Goal: Task Accomplishment & Management: Complete application form

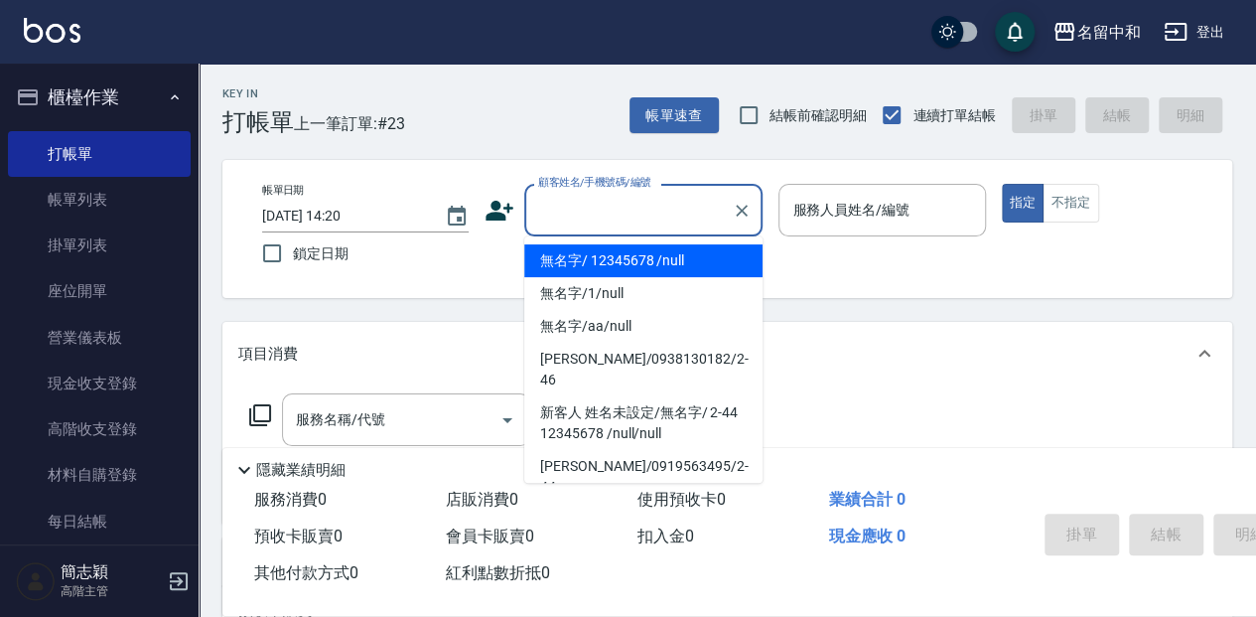
click at [542, 202] on input "顧客姓名/手機號碼/編號" at bounding box center [628, 210] width 191 height 35
click at [582, 258] on li "無名字/ 12345678 /null" at bounding box center [643, 260] width 238 height 33
type input "無名字/ 12345678 /null"
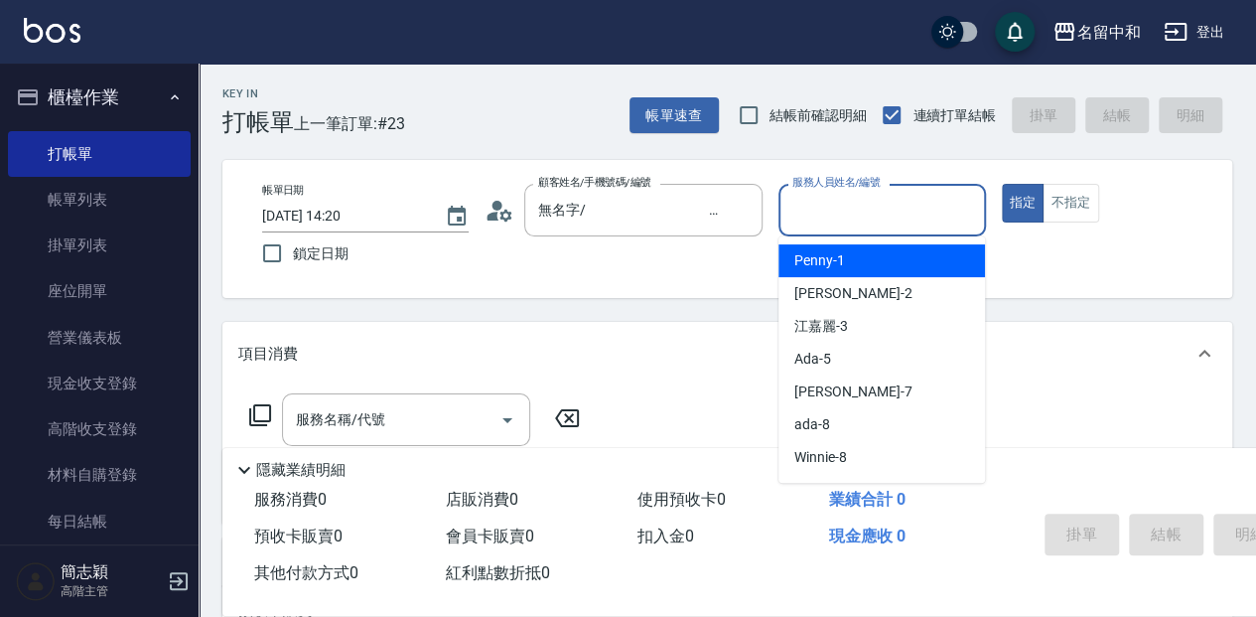
click at [880, 203] on input "服務人員姓名/編號" at bounding box center [882, 210] width 189 height 35
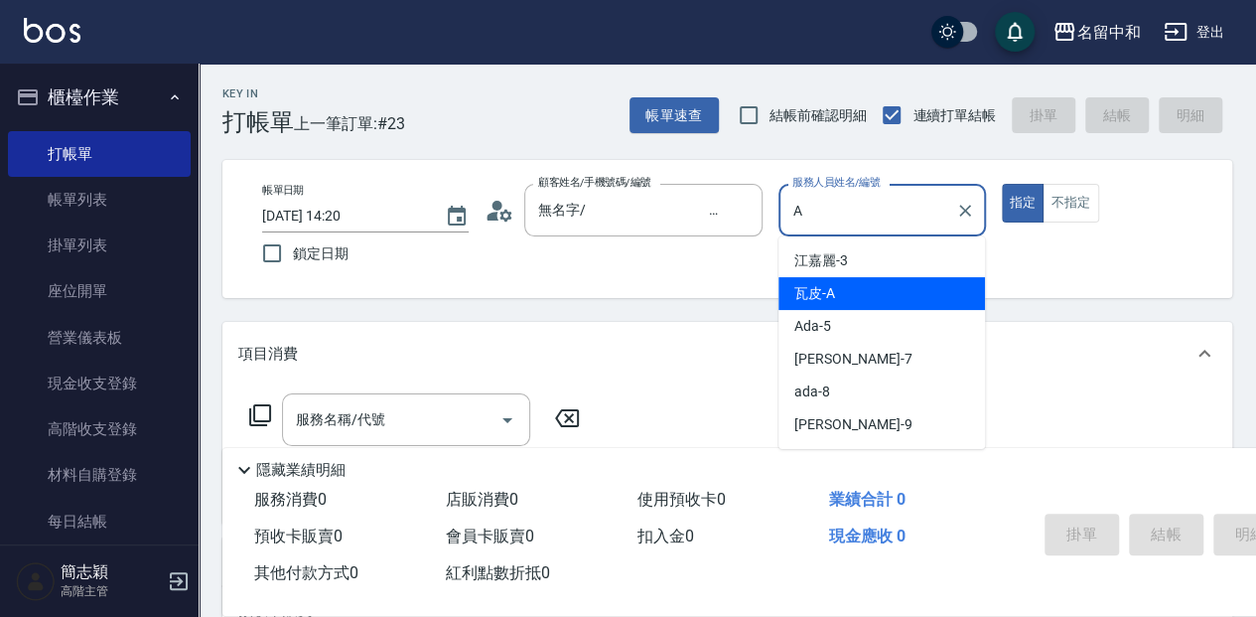
type input "瓦皮-A"
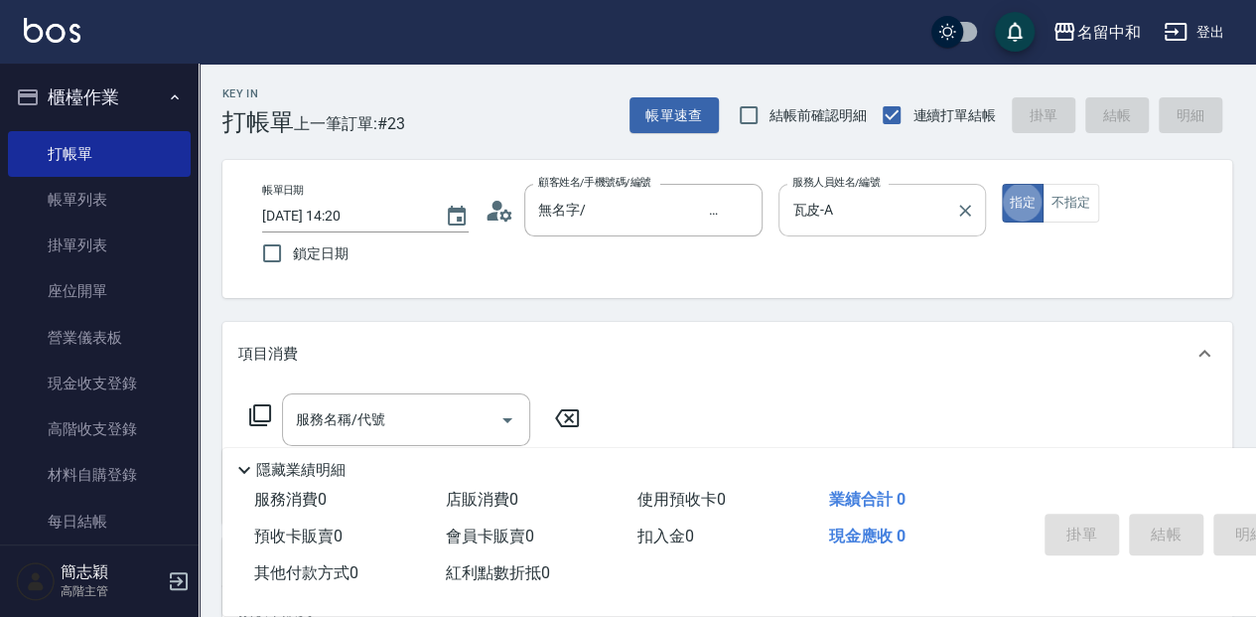
type button "true"
click at [307, 471] on p "隱藏業績明細" at bounding box center [300, 470] width 89 height 21
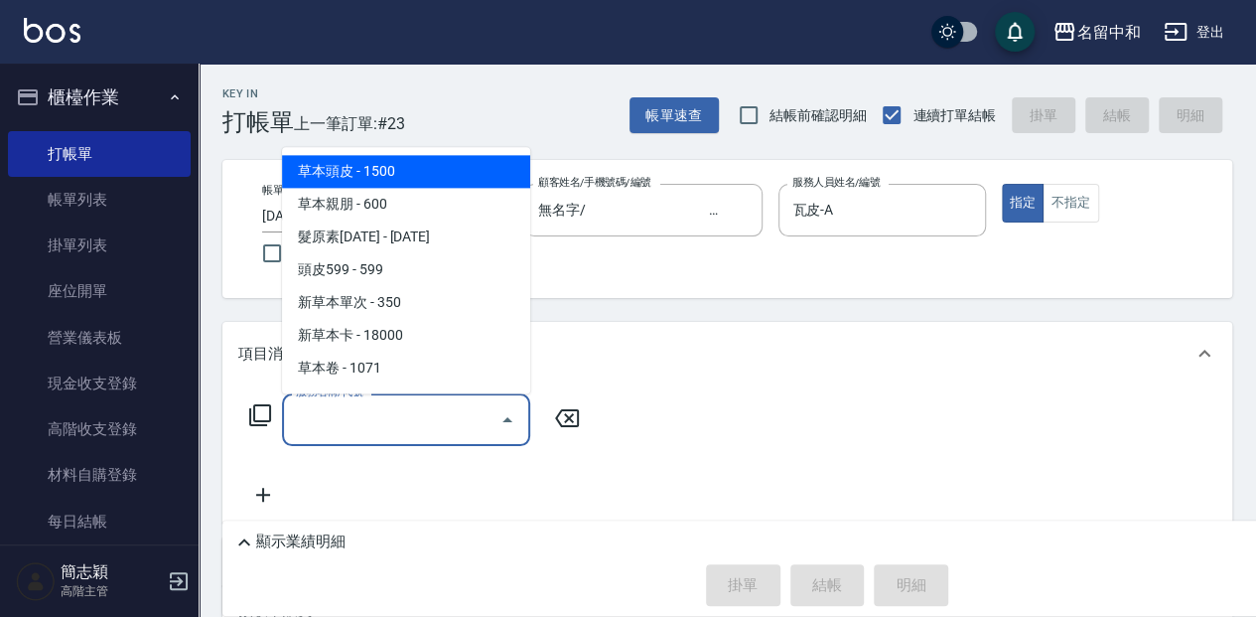
click at [318, 416] on input "服務名稱/代號" at bounding box center [391, 419] width 201 height 35
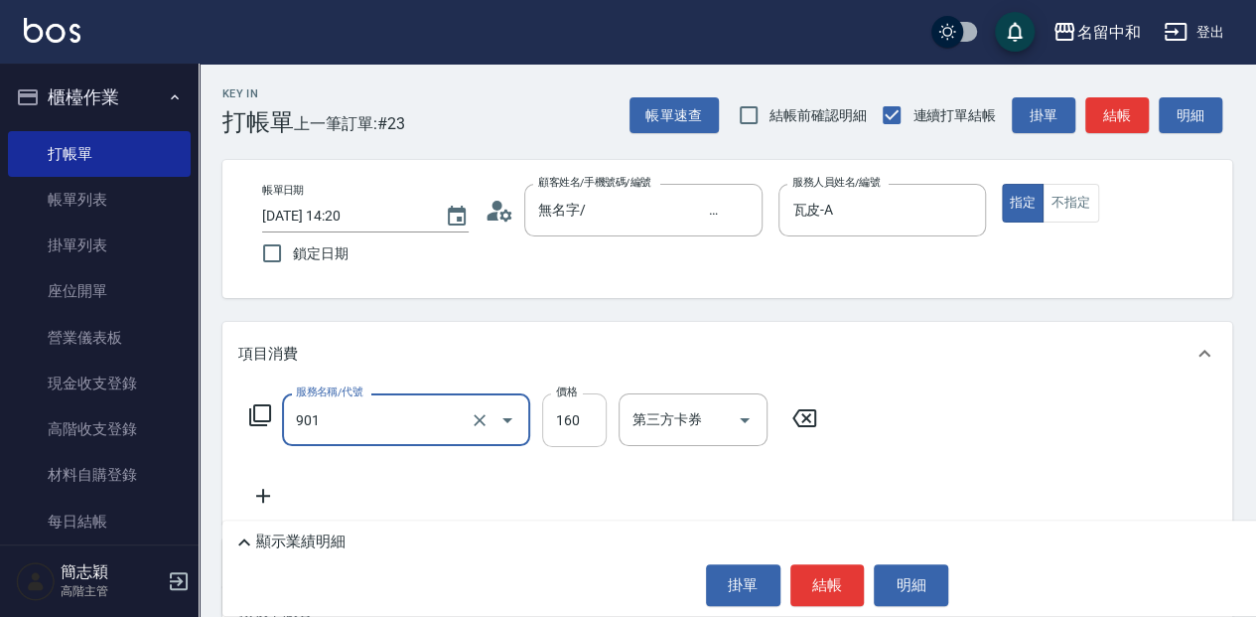
type input "修手(901)"
click at [567, 417] on input "160" at bounding box center [574, 420] width 65 height 54
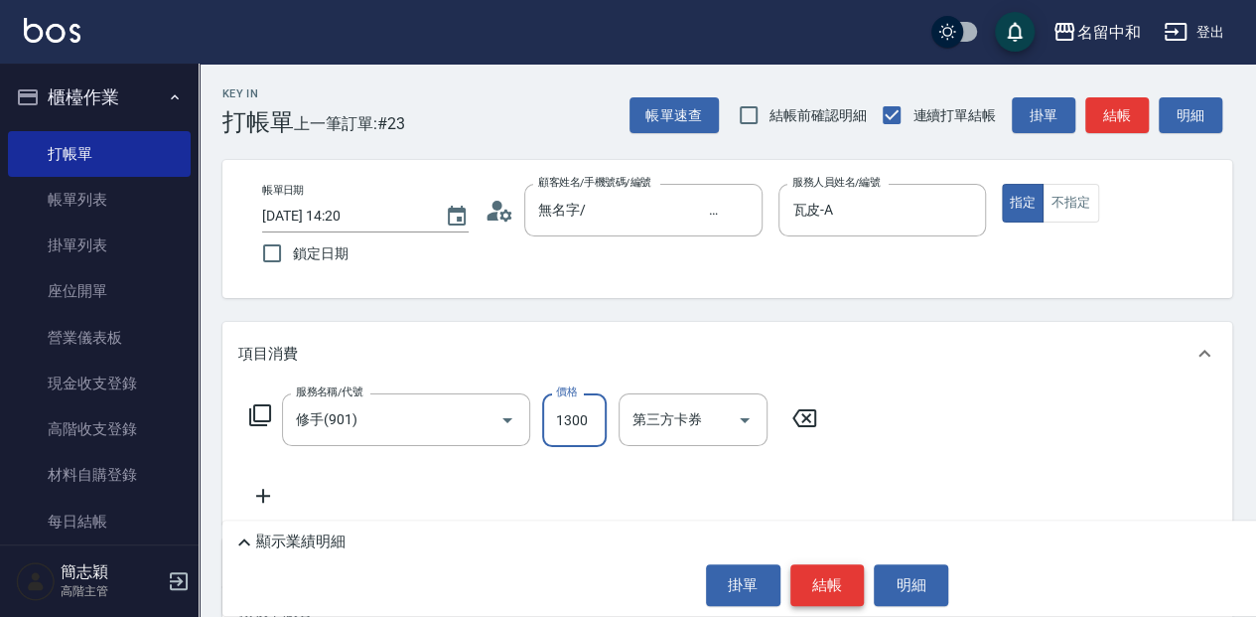
type input "1300"
click at [835, 596] on button "結帳" at bounding box center [828, 585] width 74 height 42
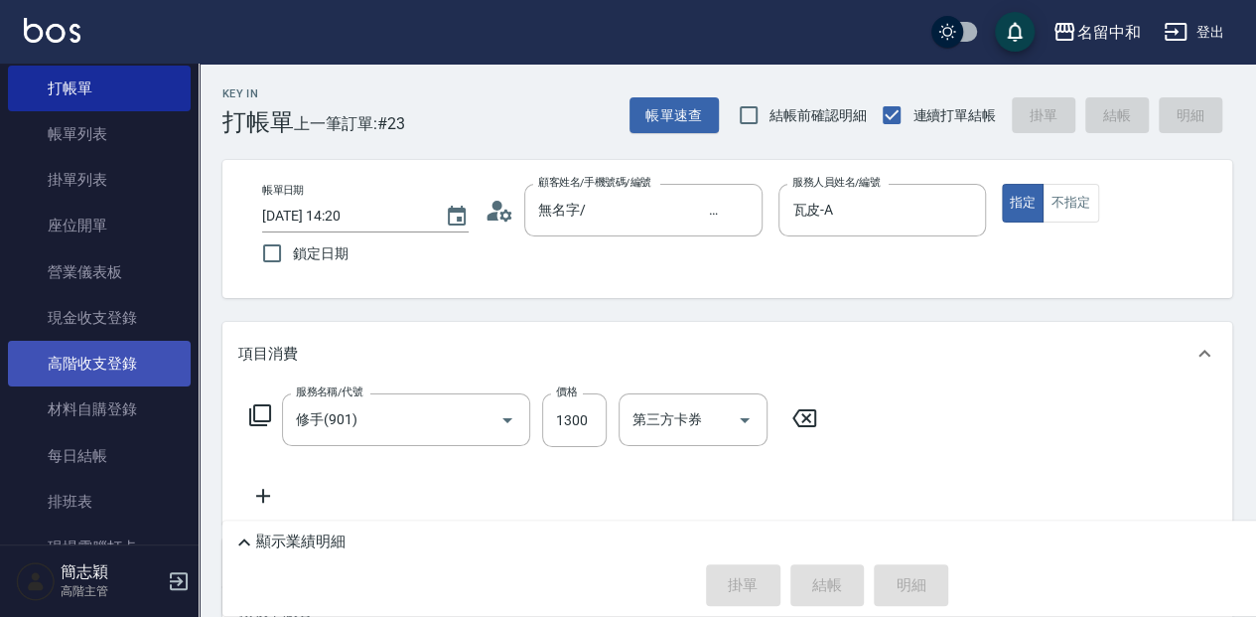
type input "[DATE] 15:20"
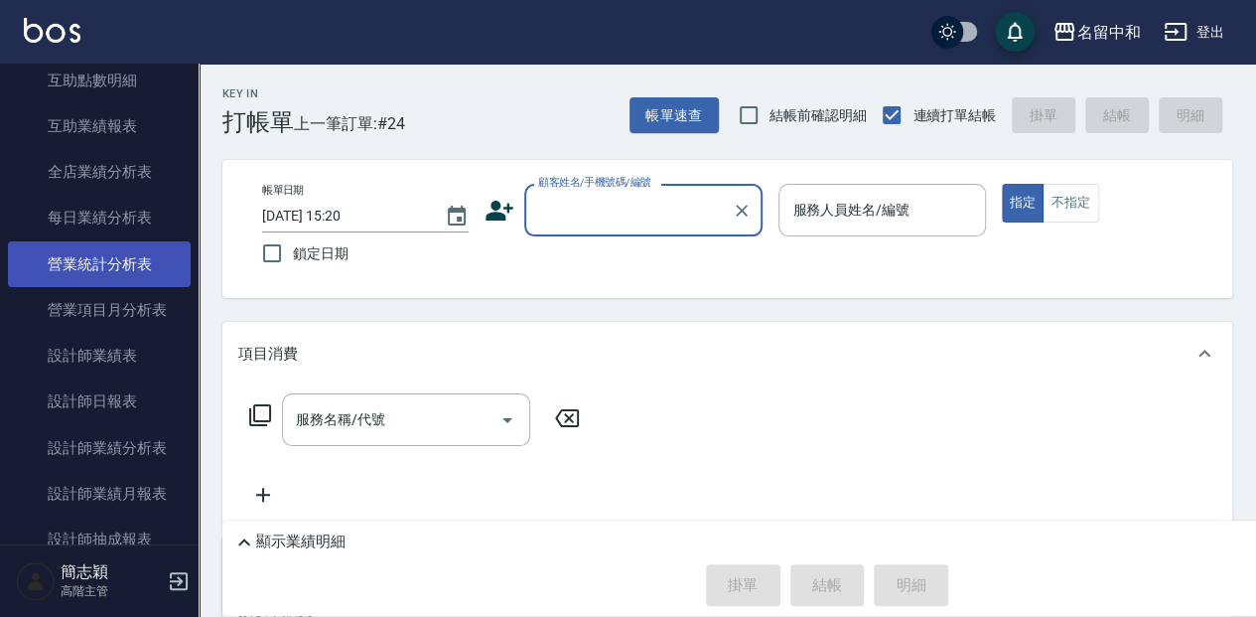
scroll to position [1192, 0]
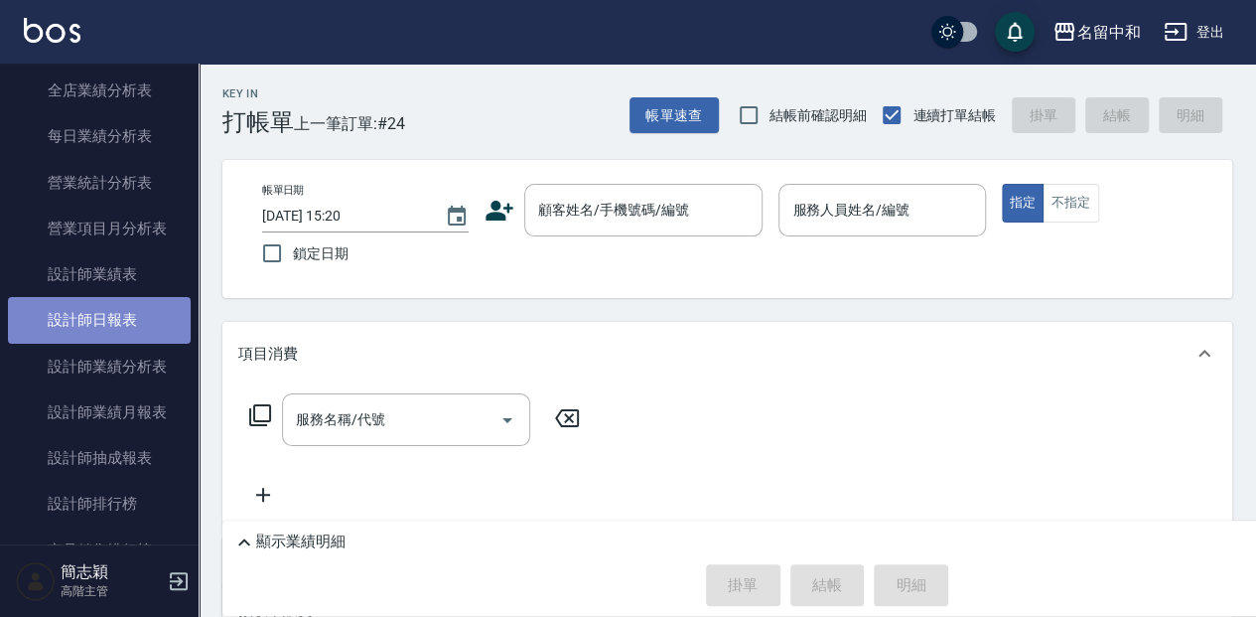
click at [119, 319] on link "設計師日報表" at bounding box center [99, 320] width 183 height 46
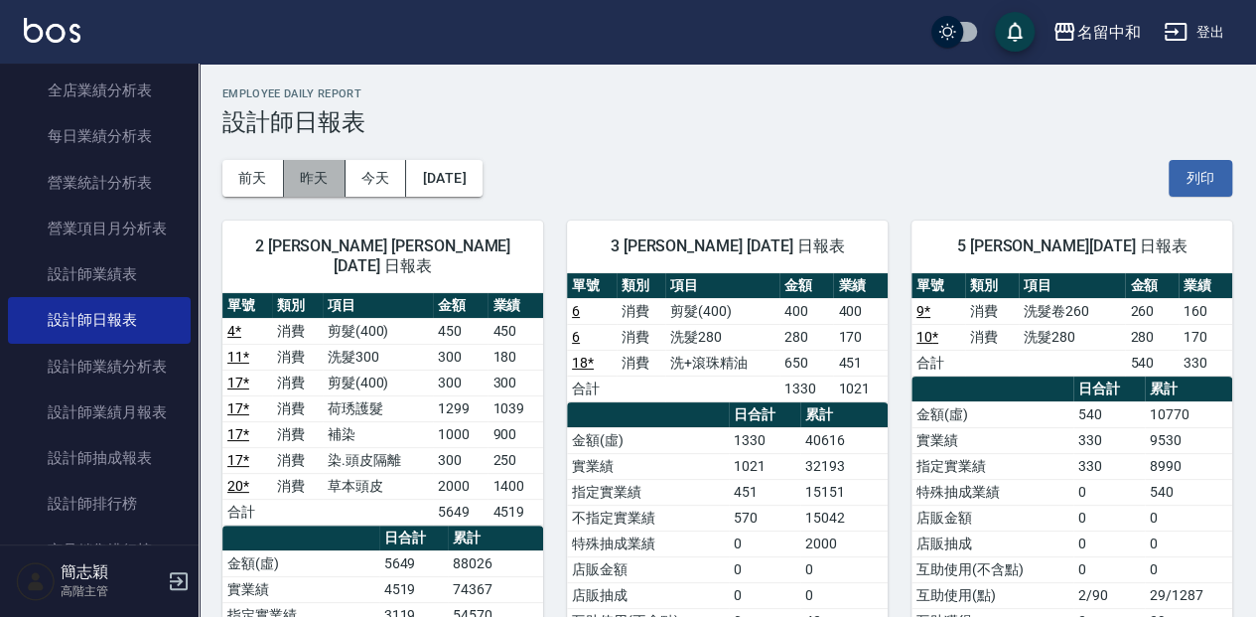
click at [310, 183] on button "昨天" at bounding box center [315, 178] width 62 height 37
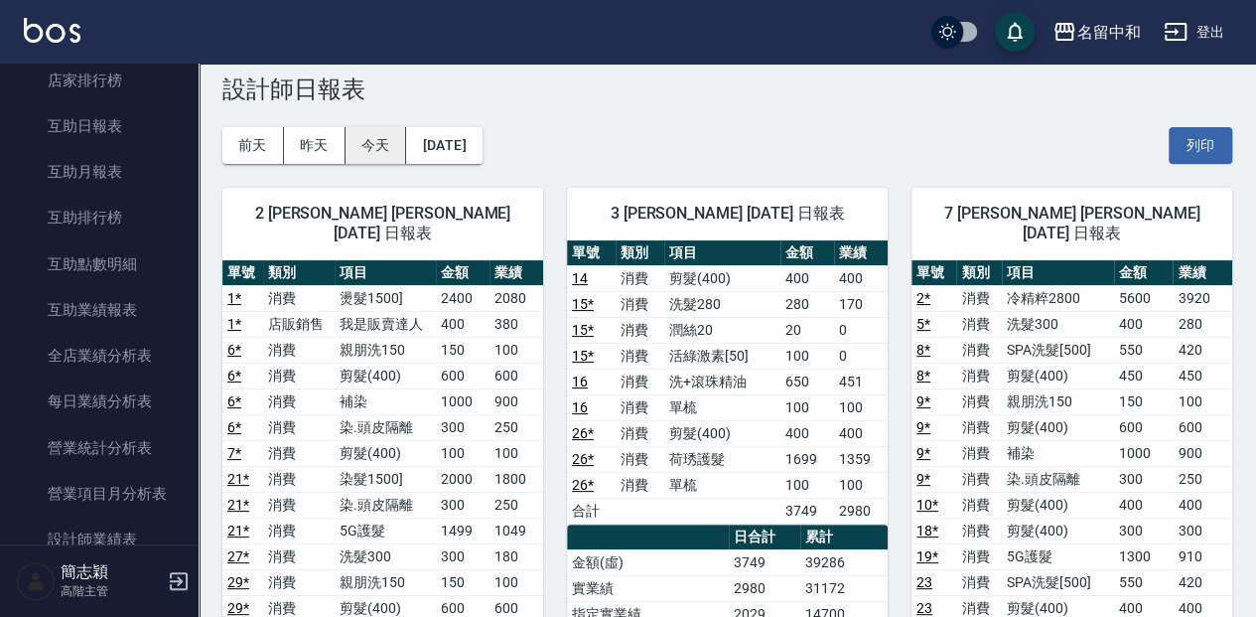
scroll to position [32, 0]
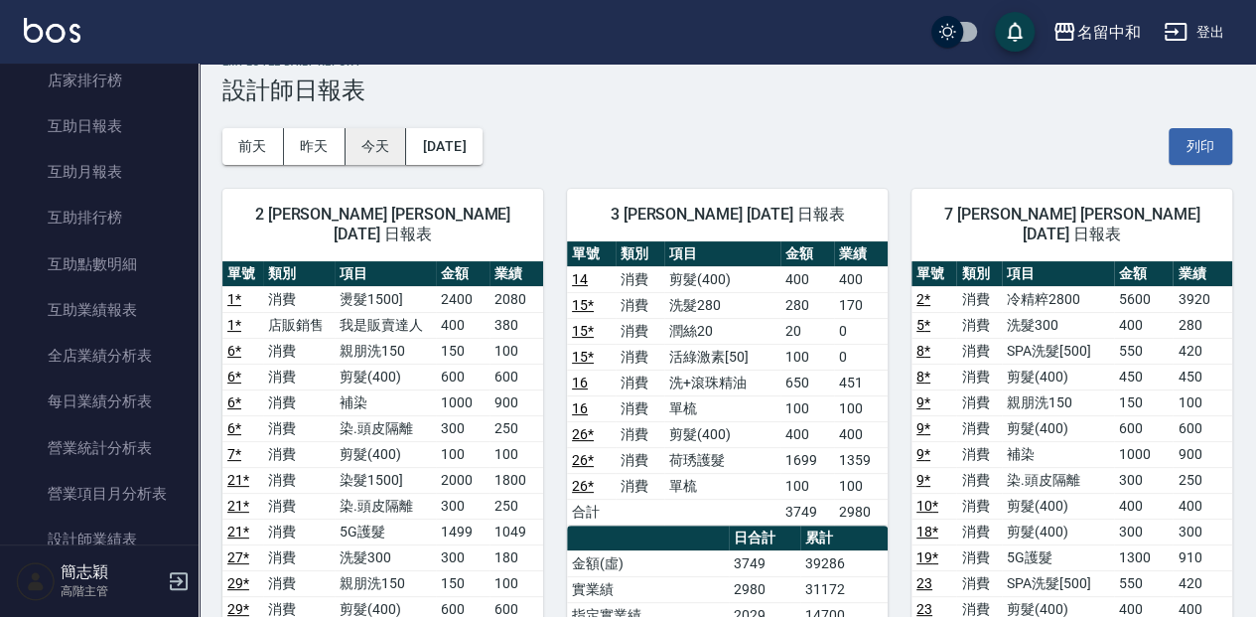
click at [387, 146] on button "今天" at bounding box center [377, 146] width 62 height 37
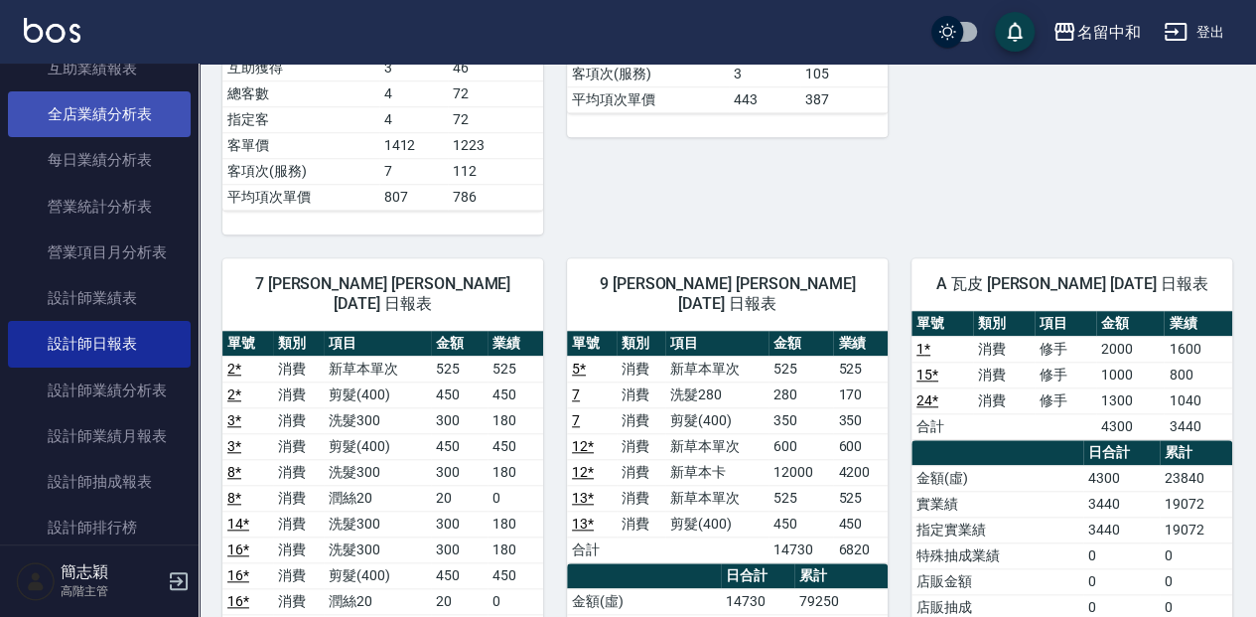
scroll to position [1192, 0]
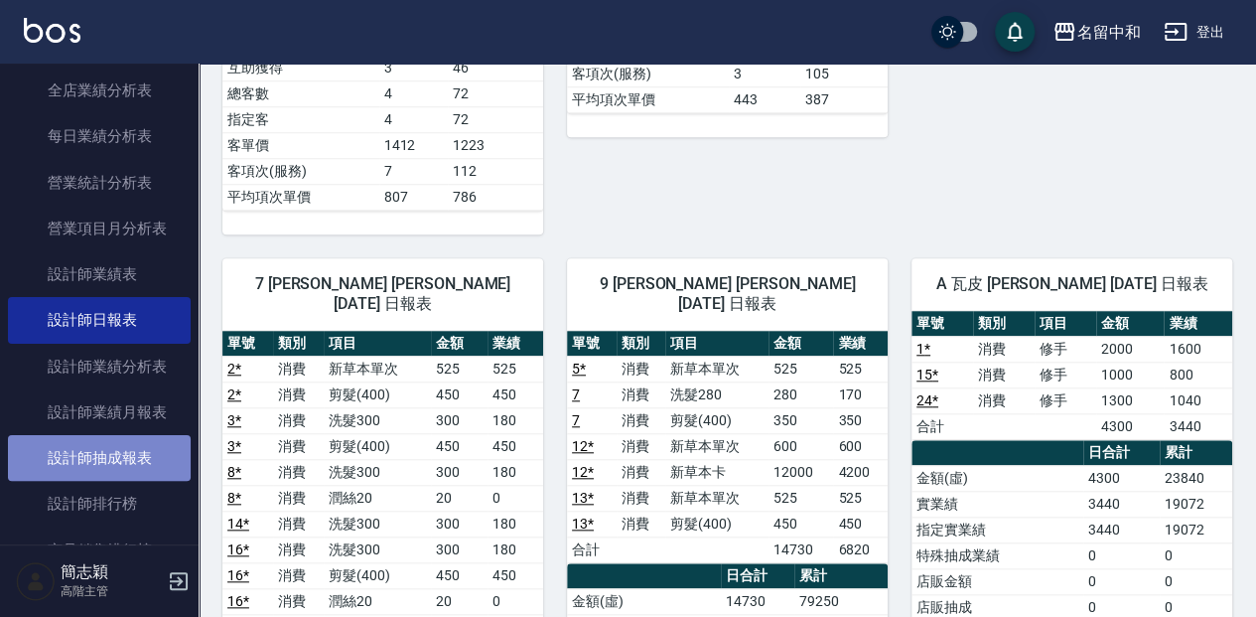
click at [151, 463] on link "設計師抽成報表" at bounding box center [99, 458] width 183 height 46
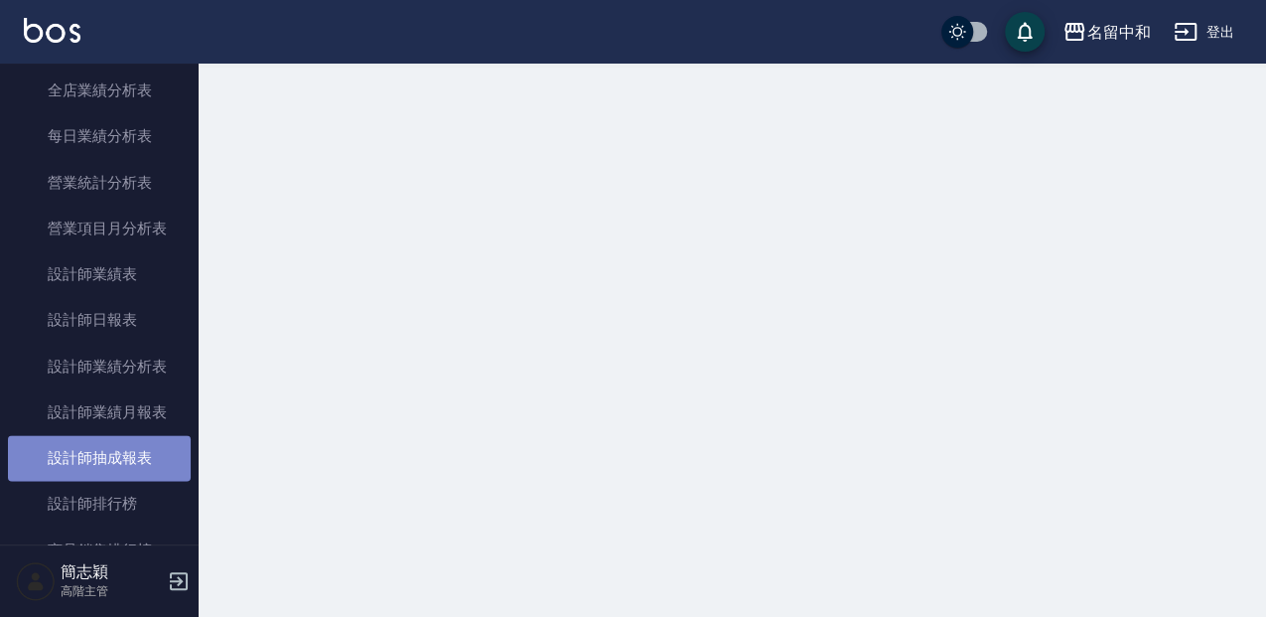
click at [151, 463] on link "設計師抽成報表" at bounding box center [99, 458] width 183 height 46
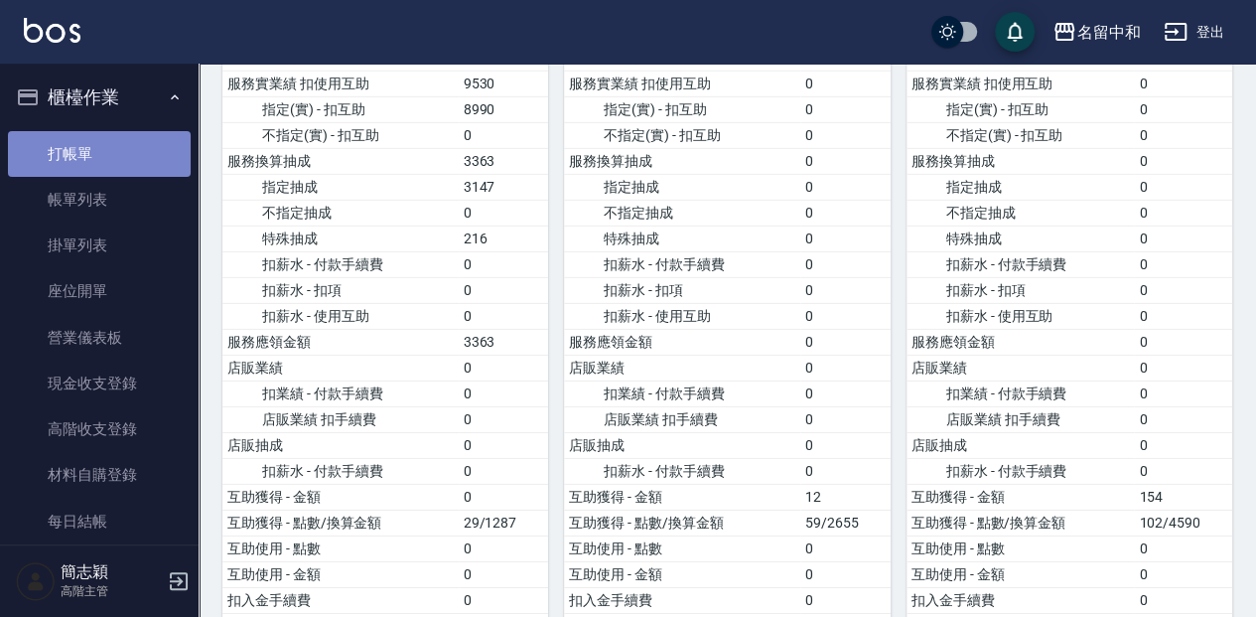
click at [106, 154] on link "打帳單" at bounding box center [99, 154] width 183 height 46
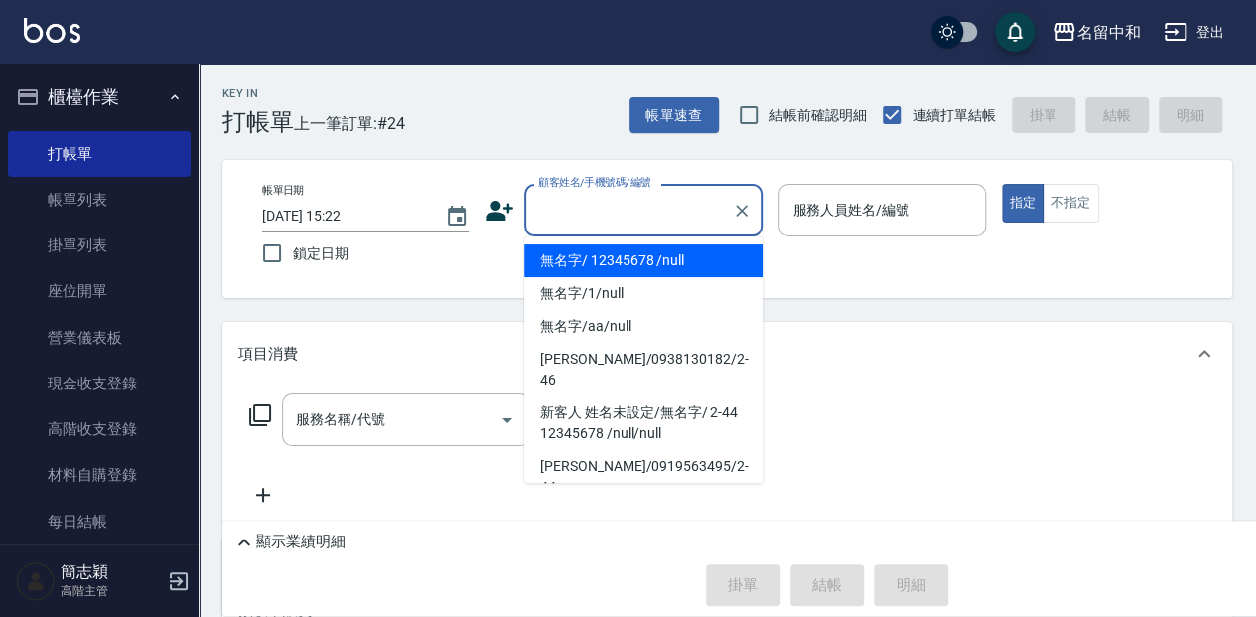
type input "無名字/ 12345678 /null"
click at [1002, 184] on button "指定" at bounding box center [1023, 203] width 43 height 39
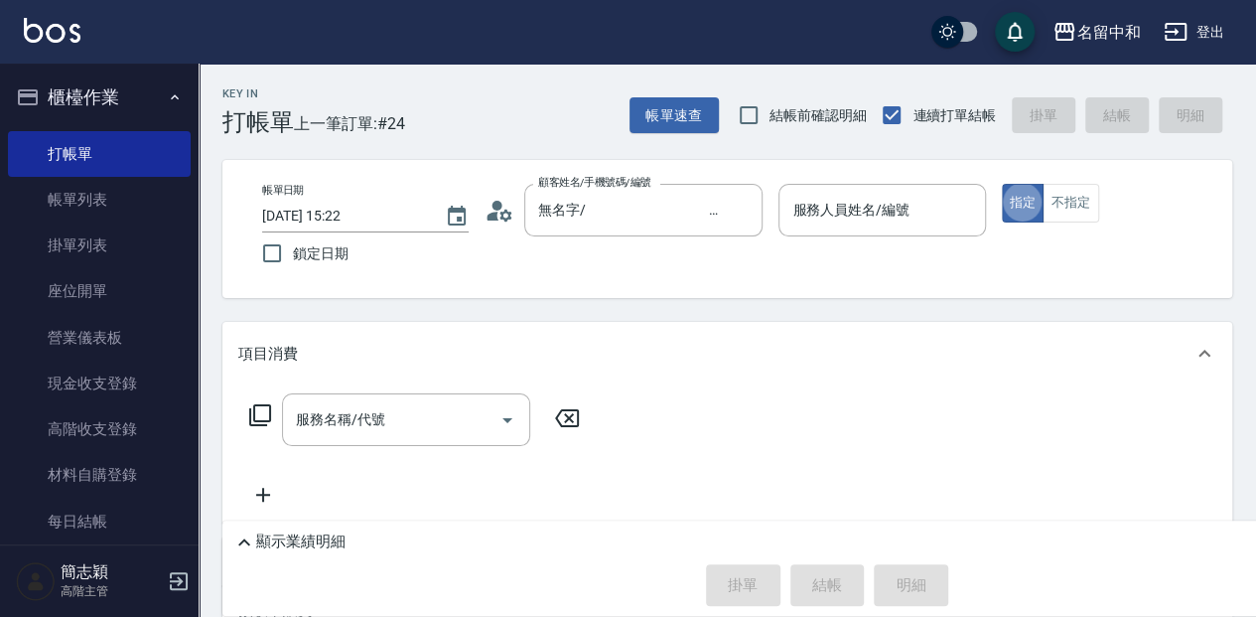
type button "true"
click at [848, 200] on div "服務人員姓名/編號 服務人員姓名/編號" at bounding box center [882, 210] width 207 height 53
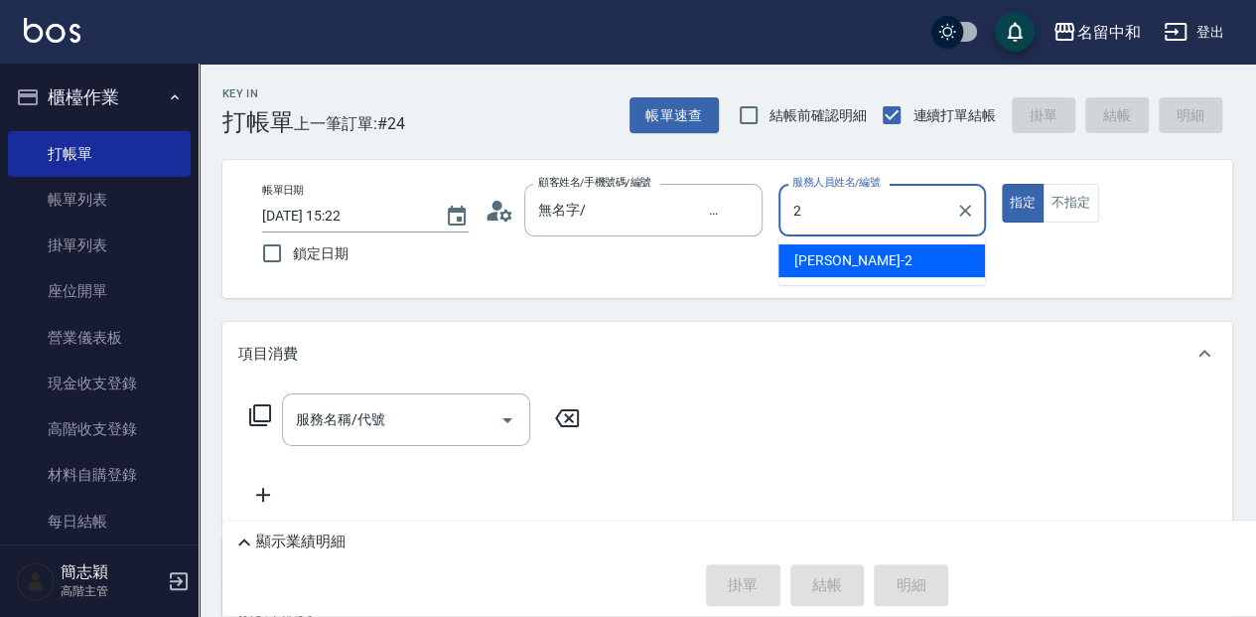
type input "[PERSON_NAME]-2"
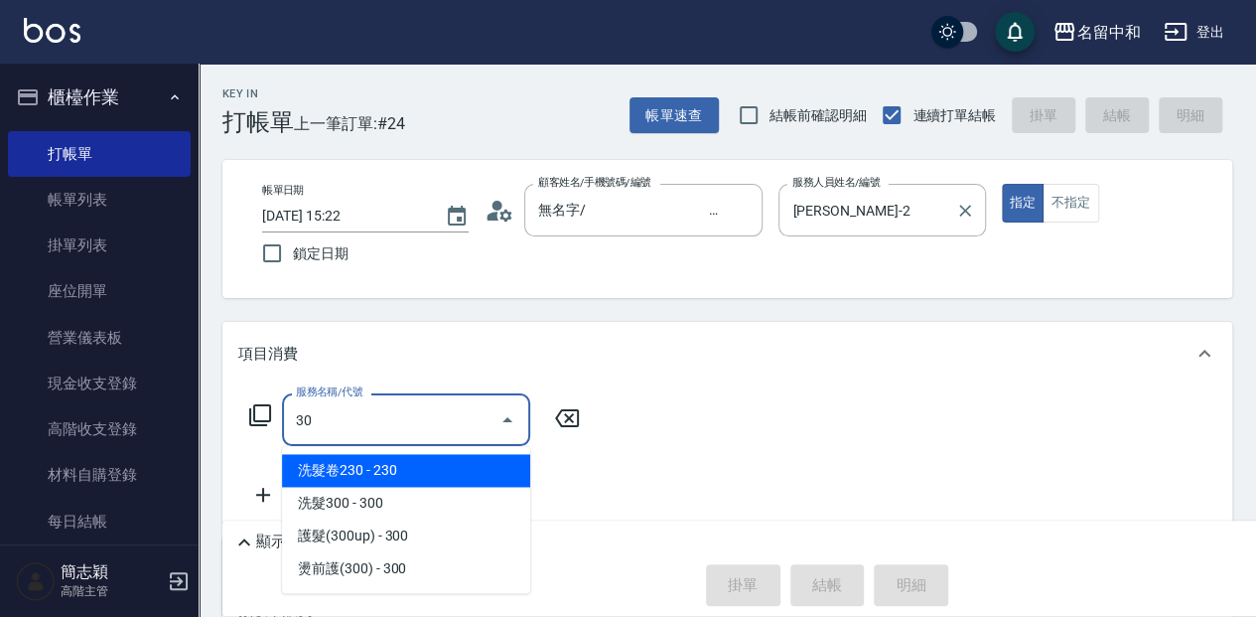
type input "3"
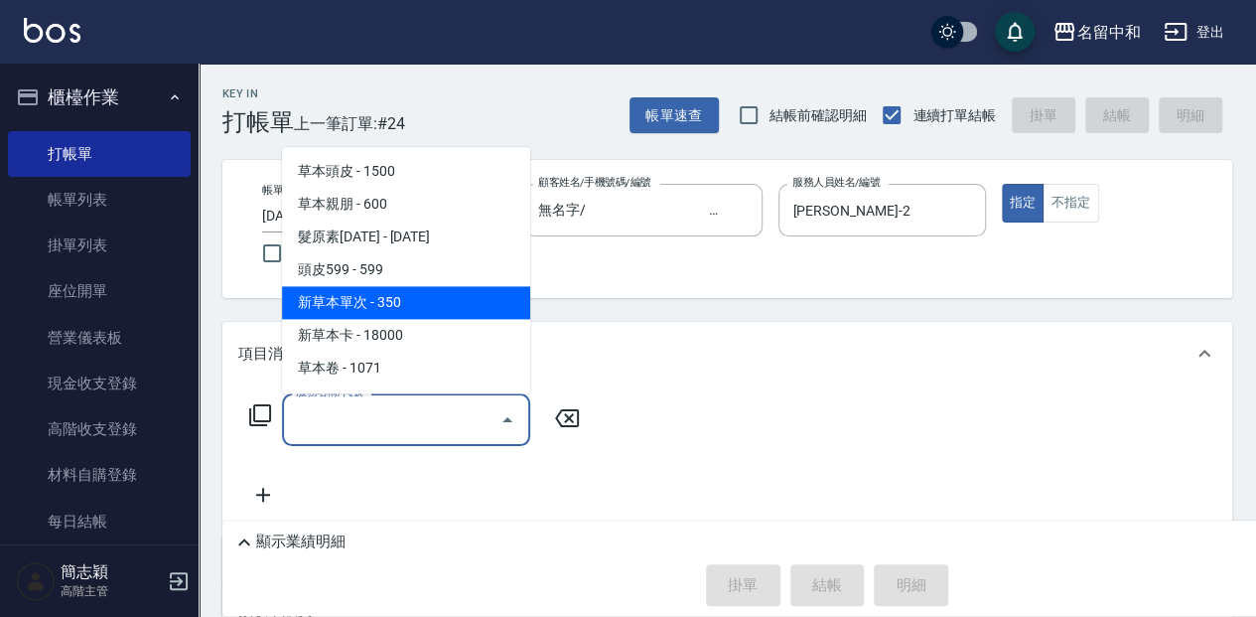
click at [489, 296] on span "新草本單次 - 350" at bounding box center [406, 302] width 248 height 33
type input "新草本單次(105)"
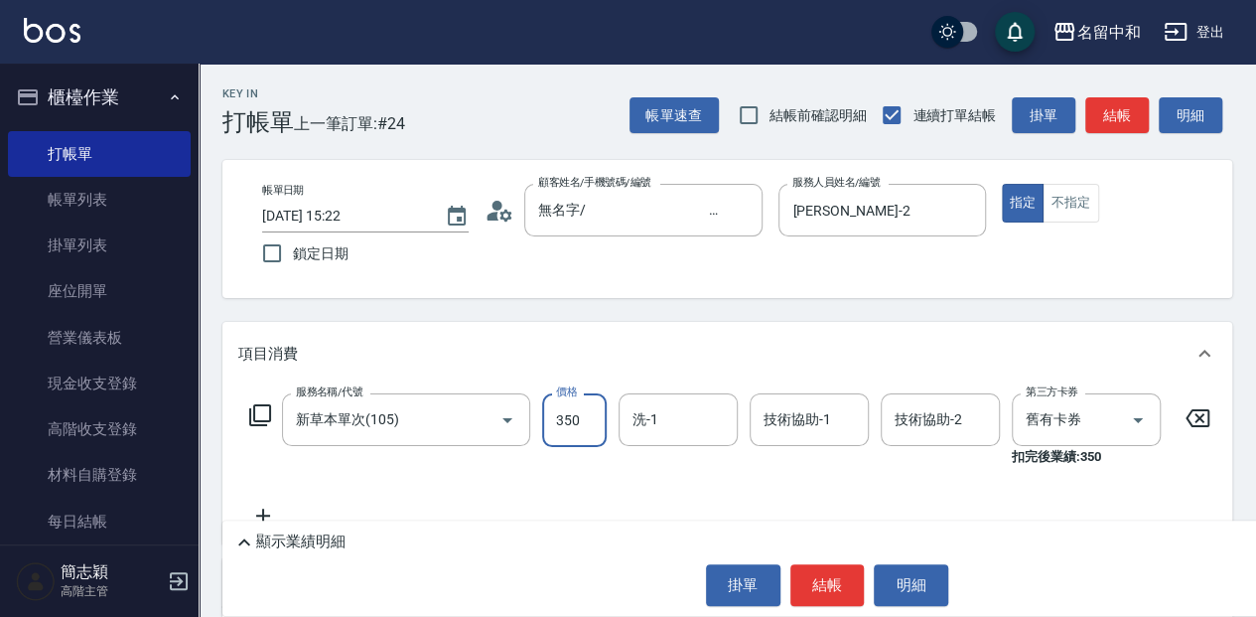
click at [583, 419] on input "350" at bounding box center [574, 420] width 65 height 54
type input "525"
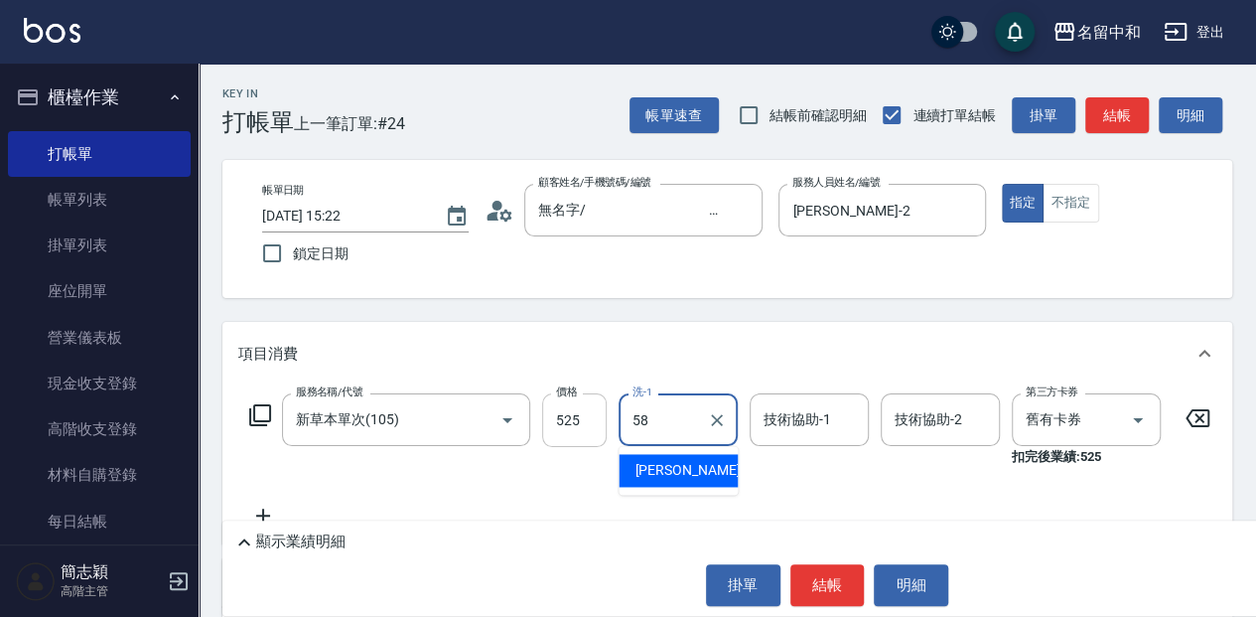
type input "[PERSON_NAME]-58"
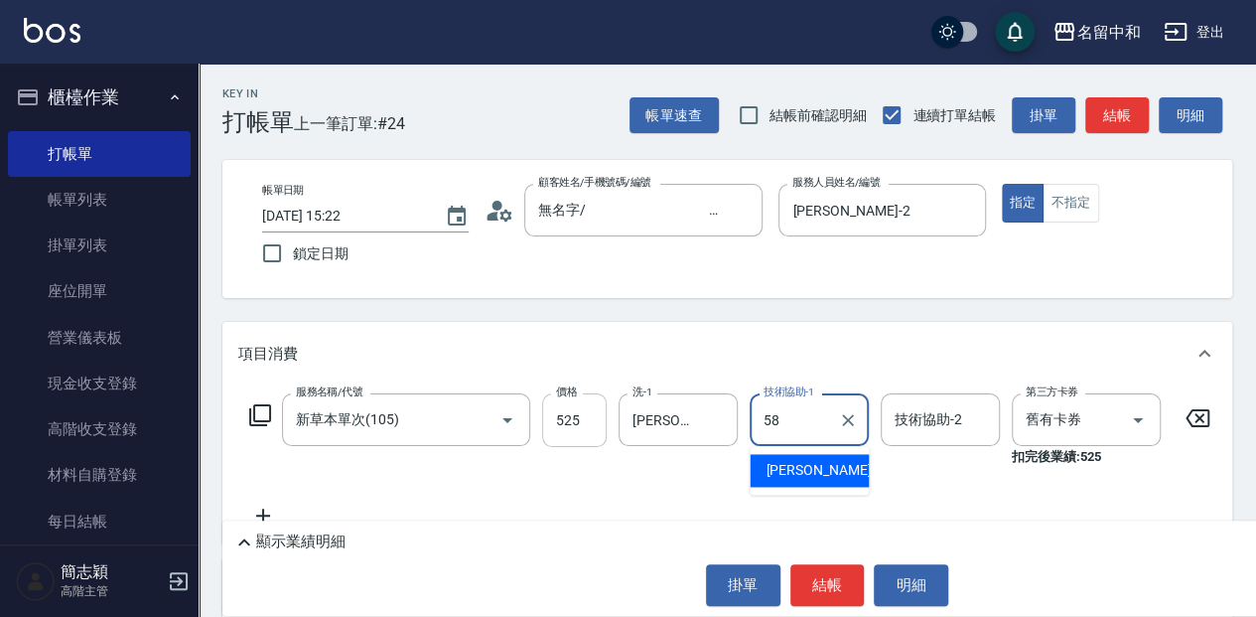
type input "[PERSON_NAME]-58"
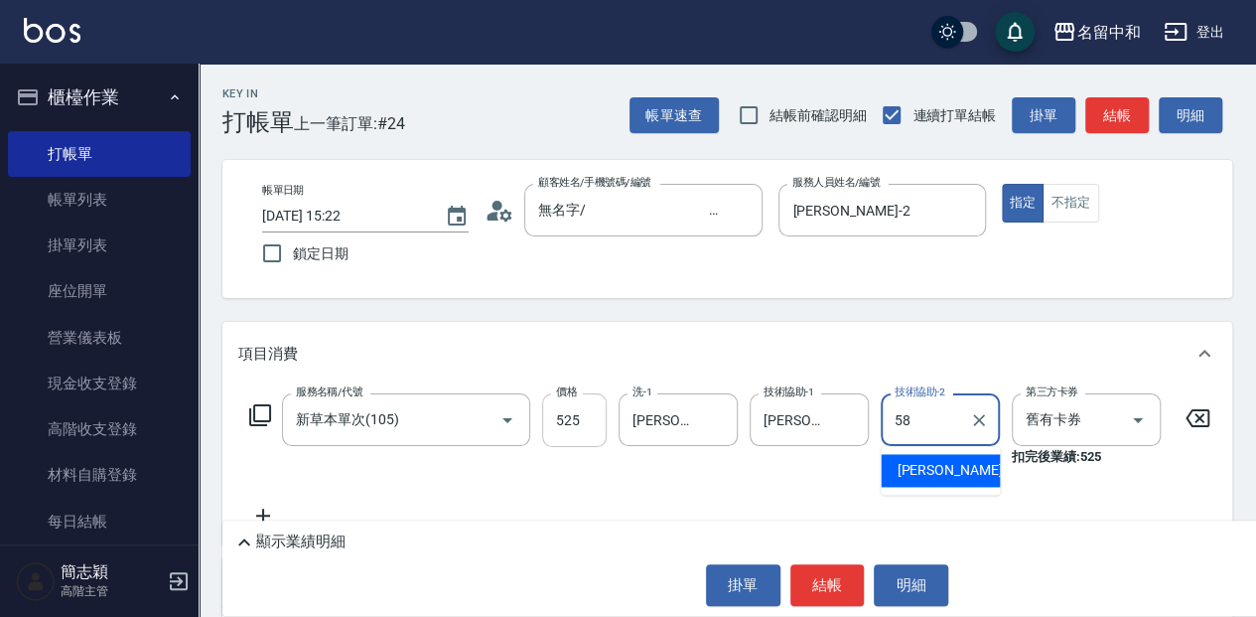
type input "[PERSON_NAME]-58"
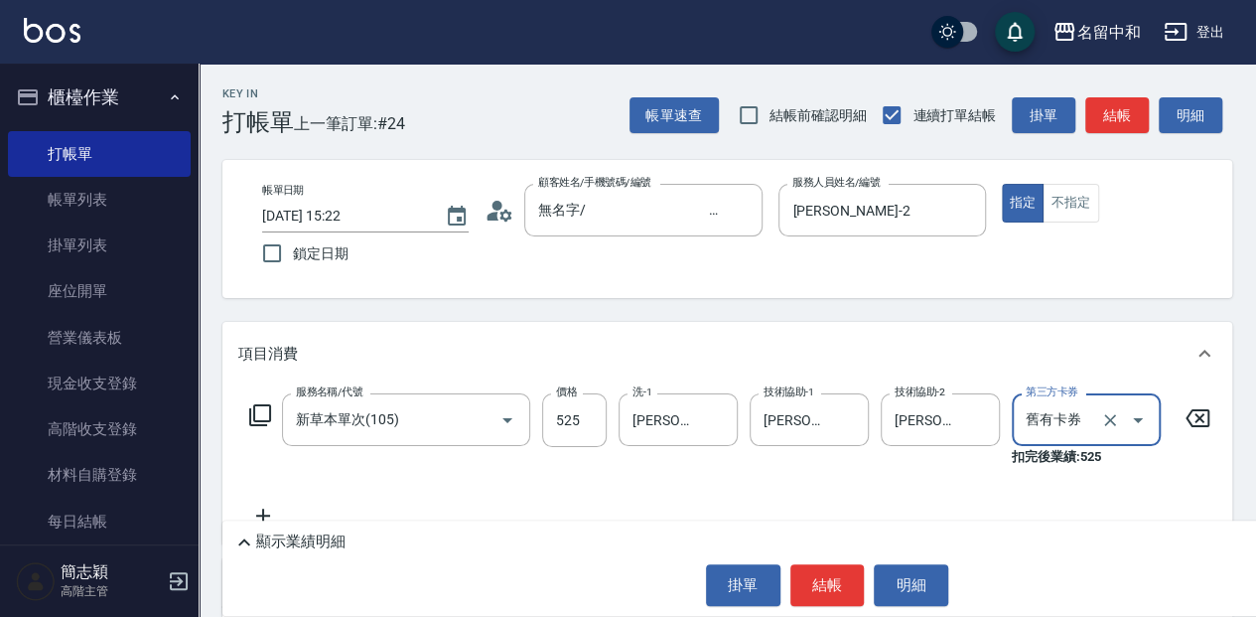
click at [352, 538] on div "顯示業績明細" at bounding box center [832, 542] width 1200 height 24
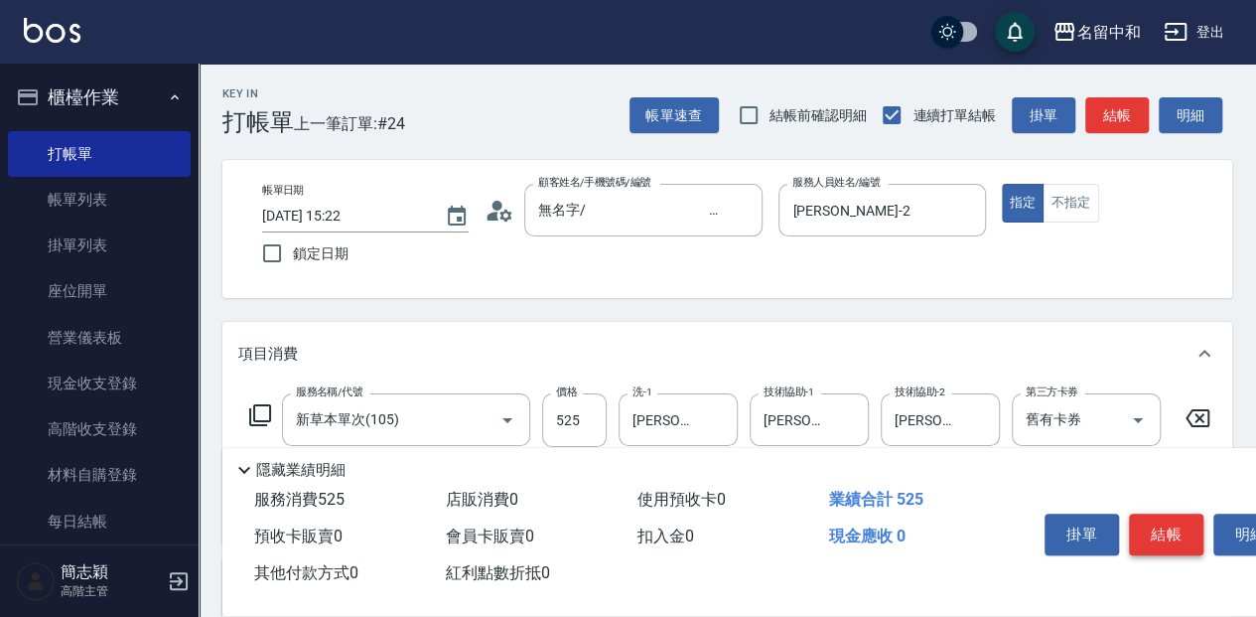
click at [1179, 531] on button "結帳" at bounding box center [1166, 534] width 74 height 42
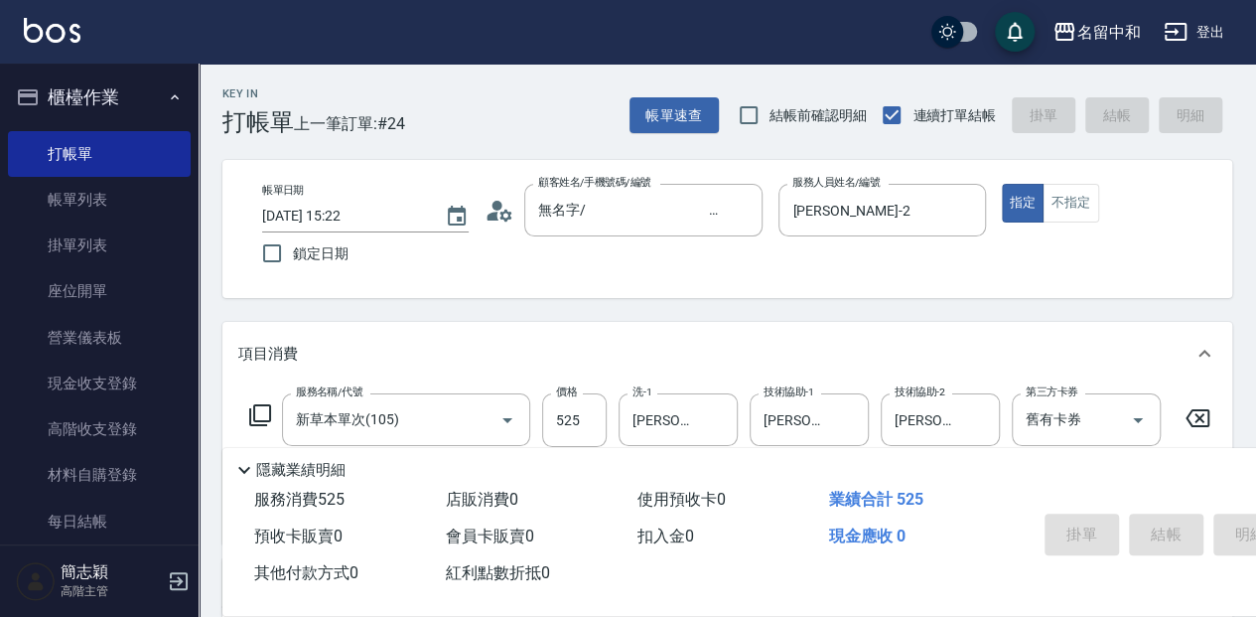
type input "[DATE] 15:34"
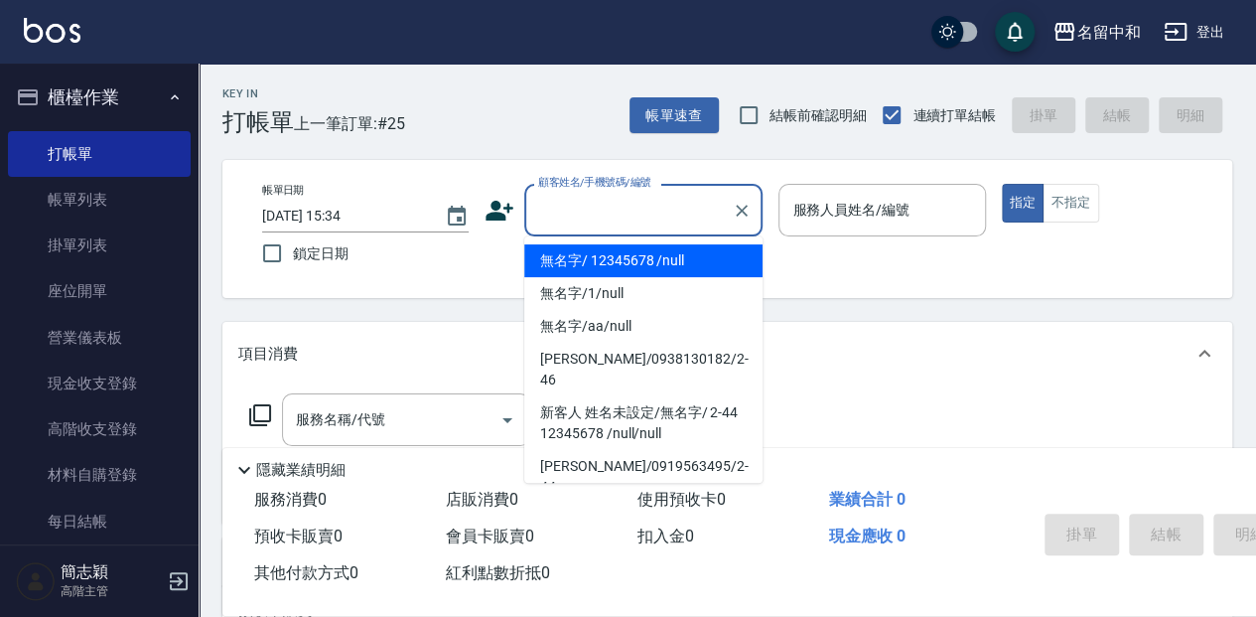
type input "無名字/ 12345678 /null"
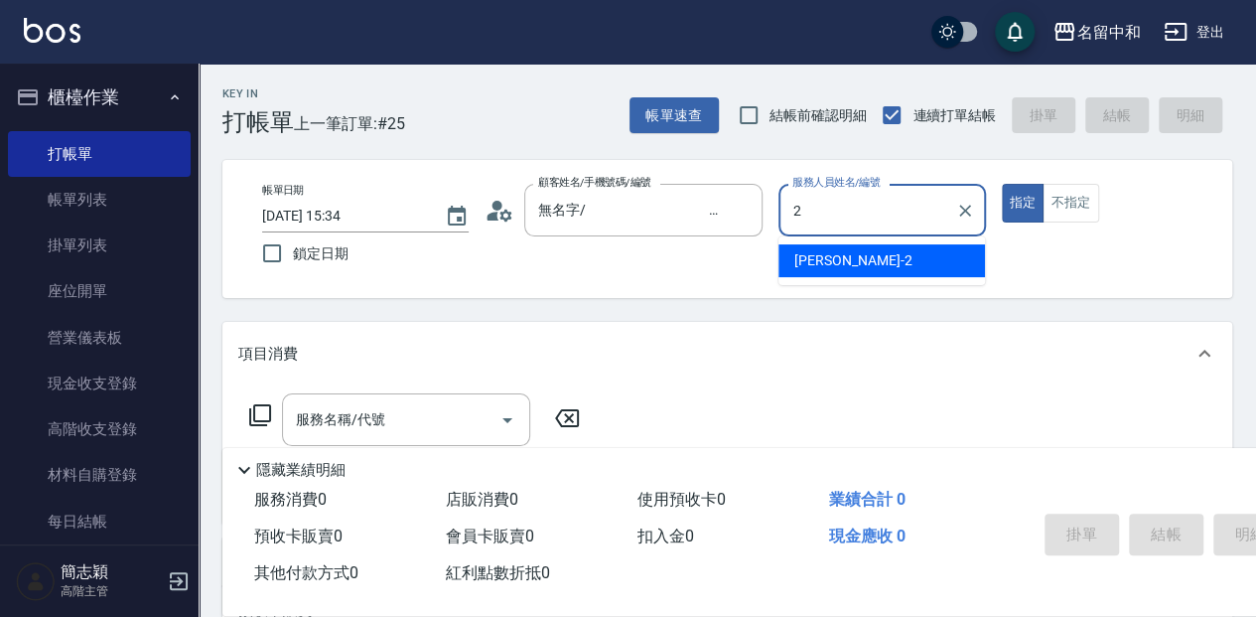
type input "[PERSON_NAME]-2"
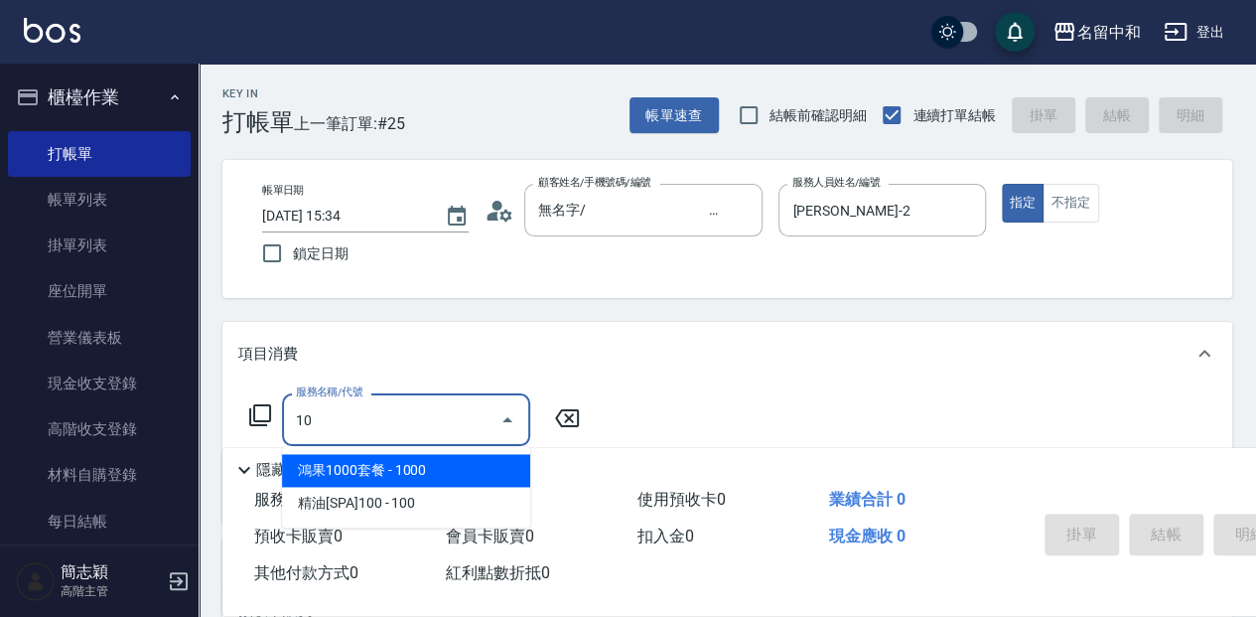
type input "1"
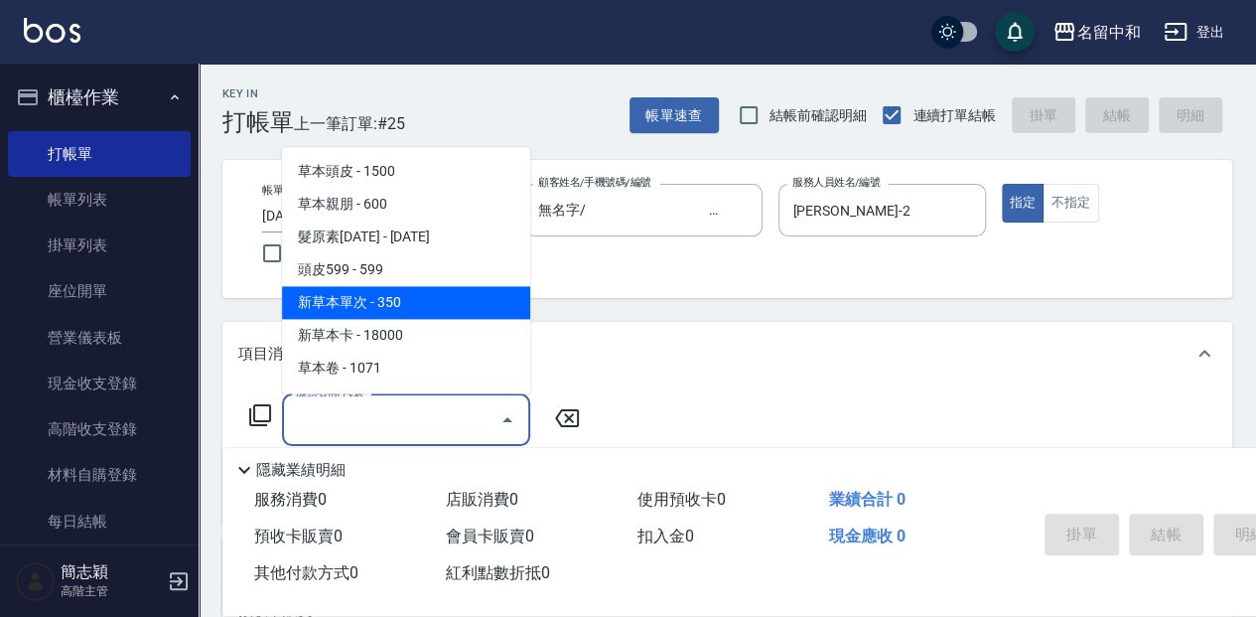
click at [479, 294] on span "新草本單次 - 350" at bounding box center [406, 302] width 248 height 33
type input "新草本單次(105)"
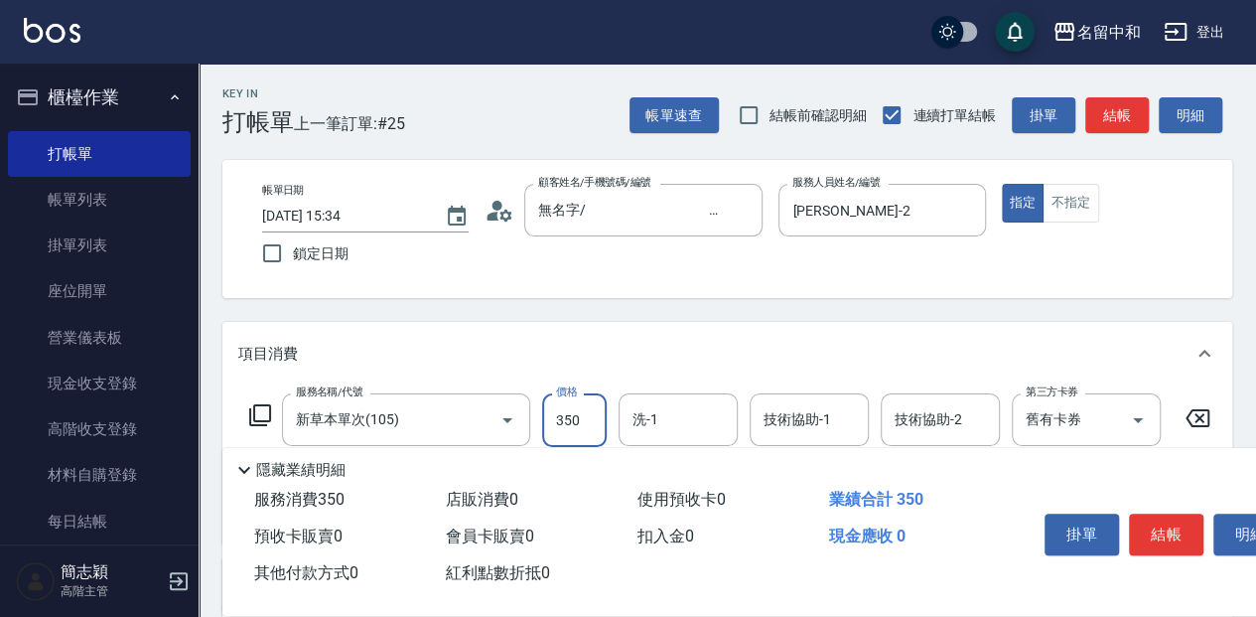
click at [594, 401] on input "350" at bounding box center [574, 420] width 65 height 54
type input "600"
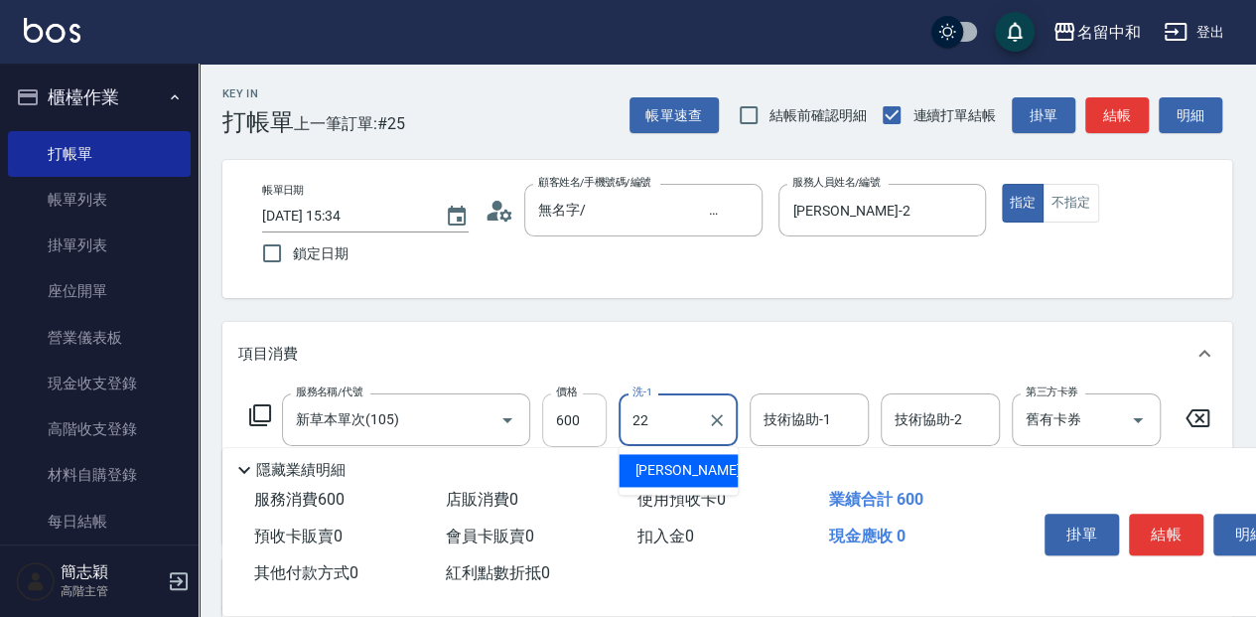
type input "品絜-22"
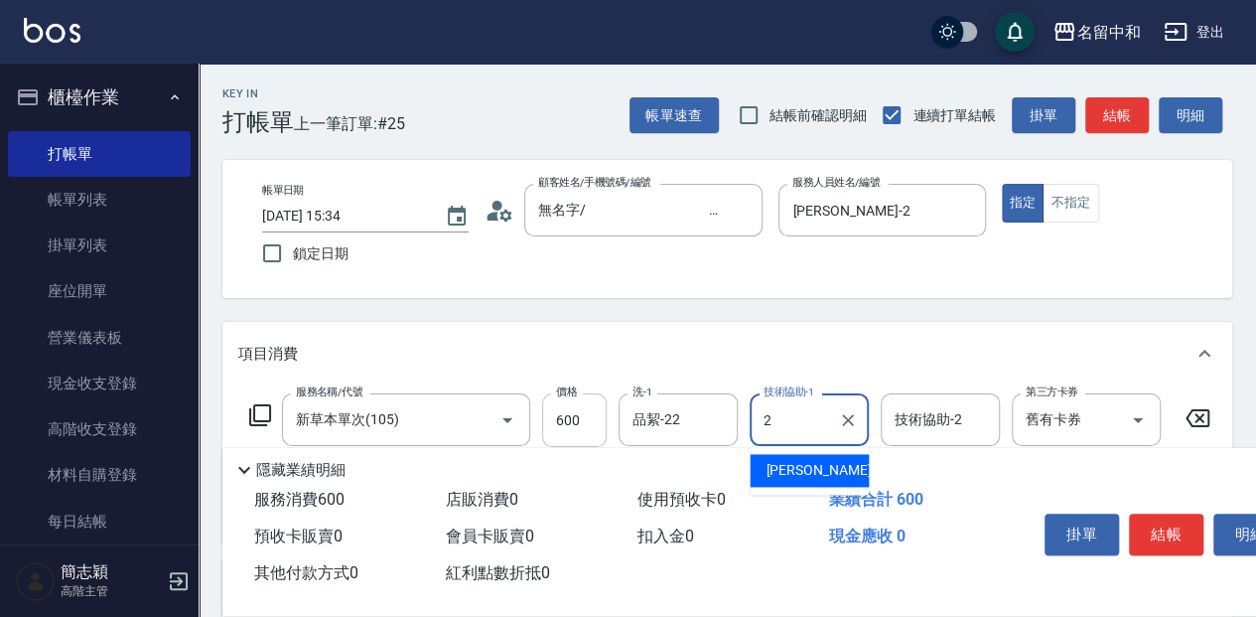
type input "[PERSON_NAME]-2"
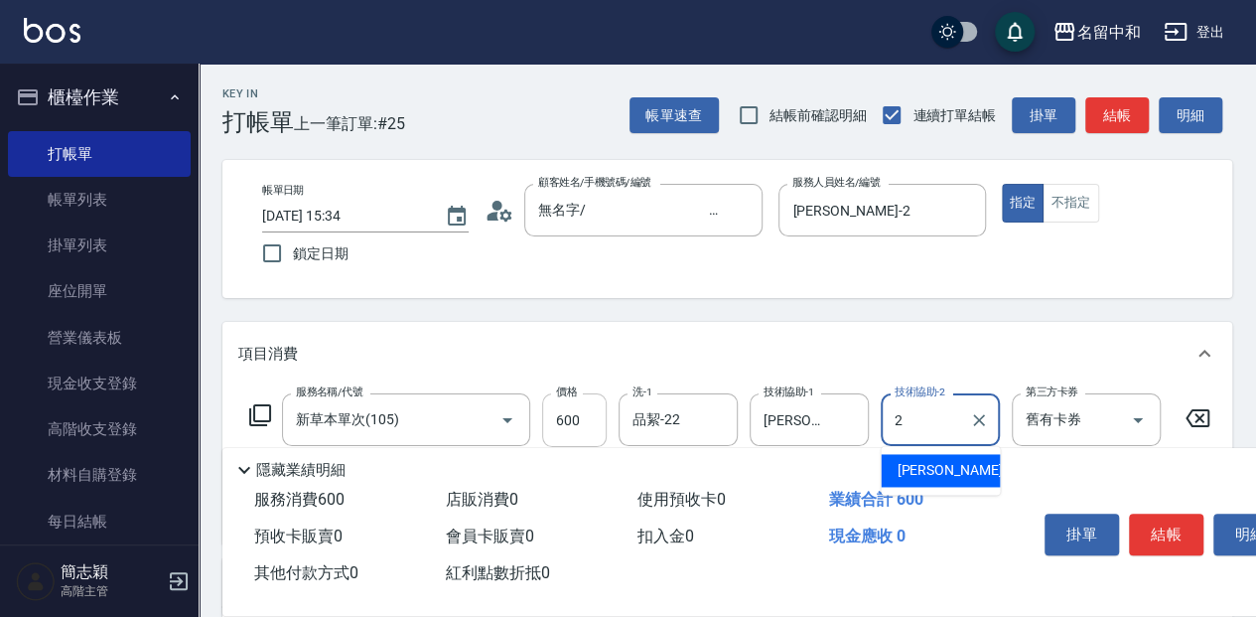
type input "[PERSON_NAME]-2"
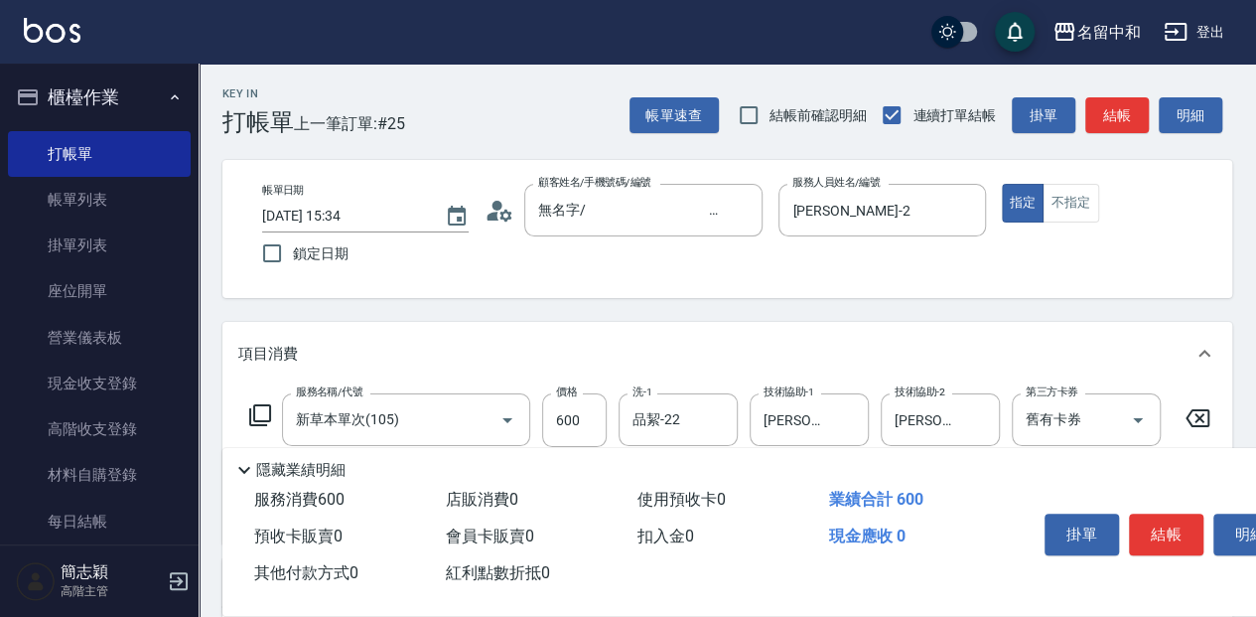
click at [258, 421] on icon at bounding box center [260, 415] width 22 height 22
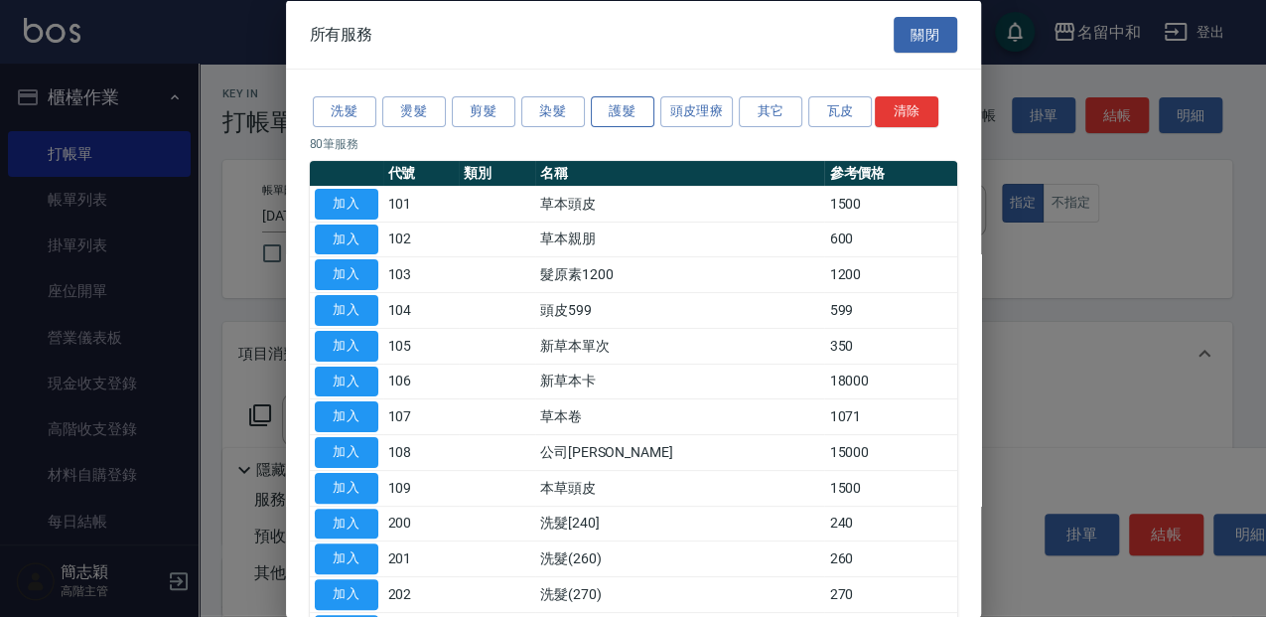
click at [632, 105] on button "護髮" at bounding box center [623, 111] width 64 height 31
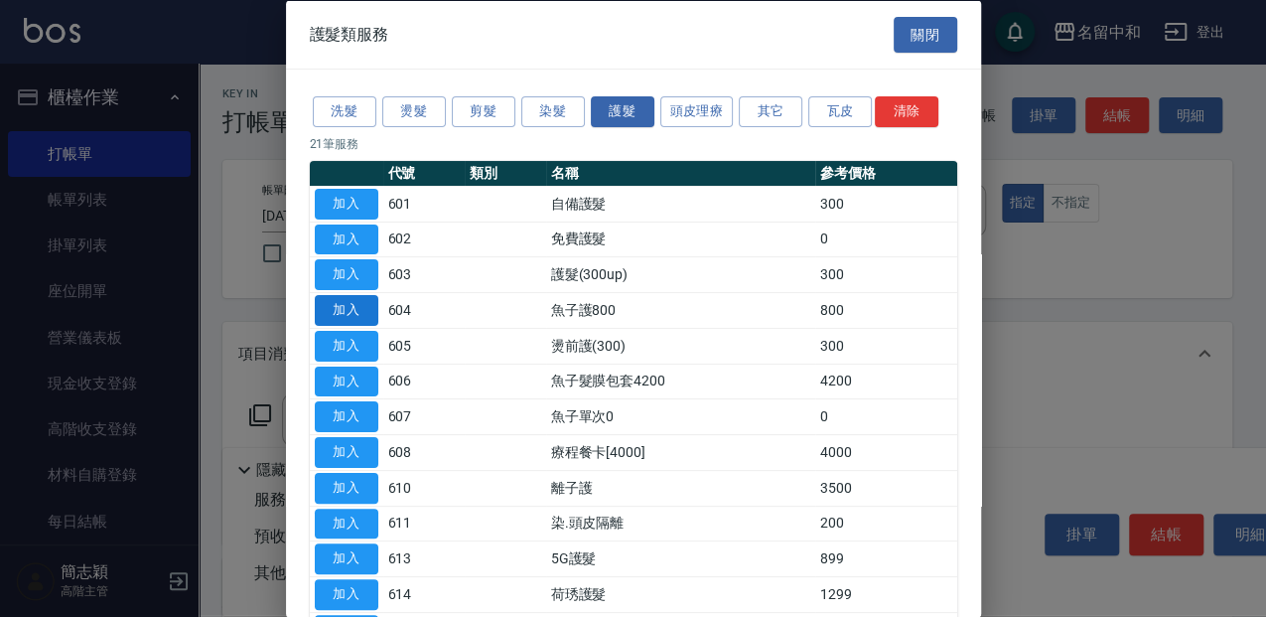
click at [358, 300] on button "加入" at bounding box center [347, 310] width 64 height 31
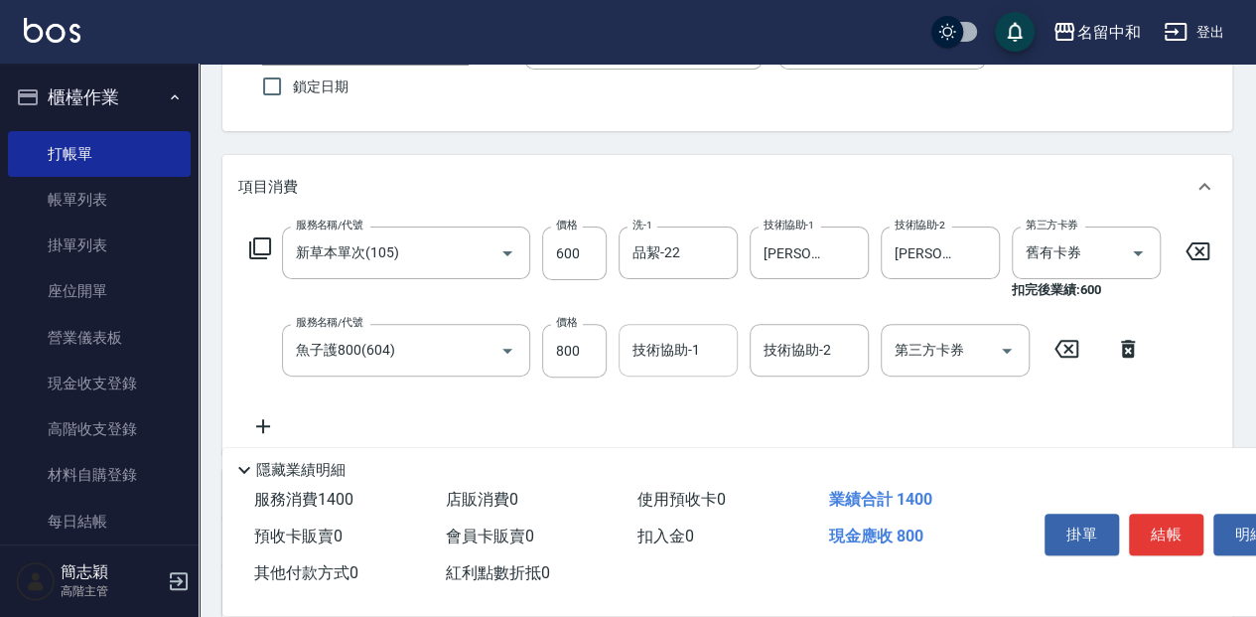
scroll to position [199, 0]
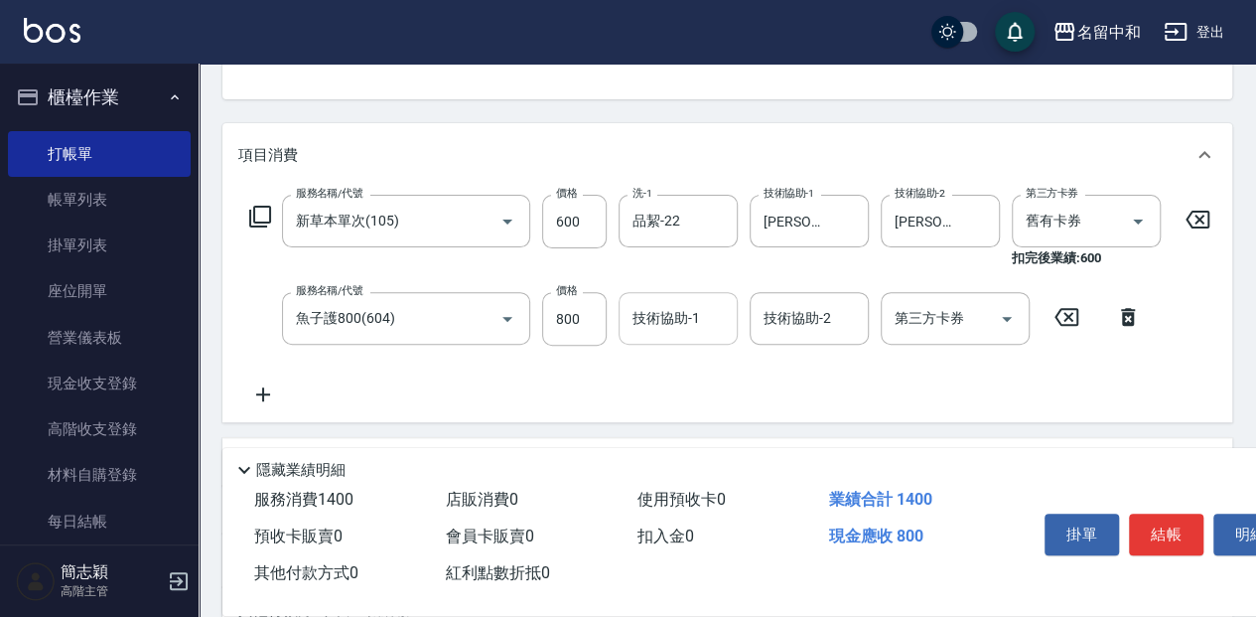
click at [697, 316] on input "技術協助-1" at bounding box center [678, 318] width 101 height 35
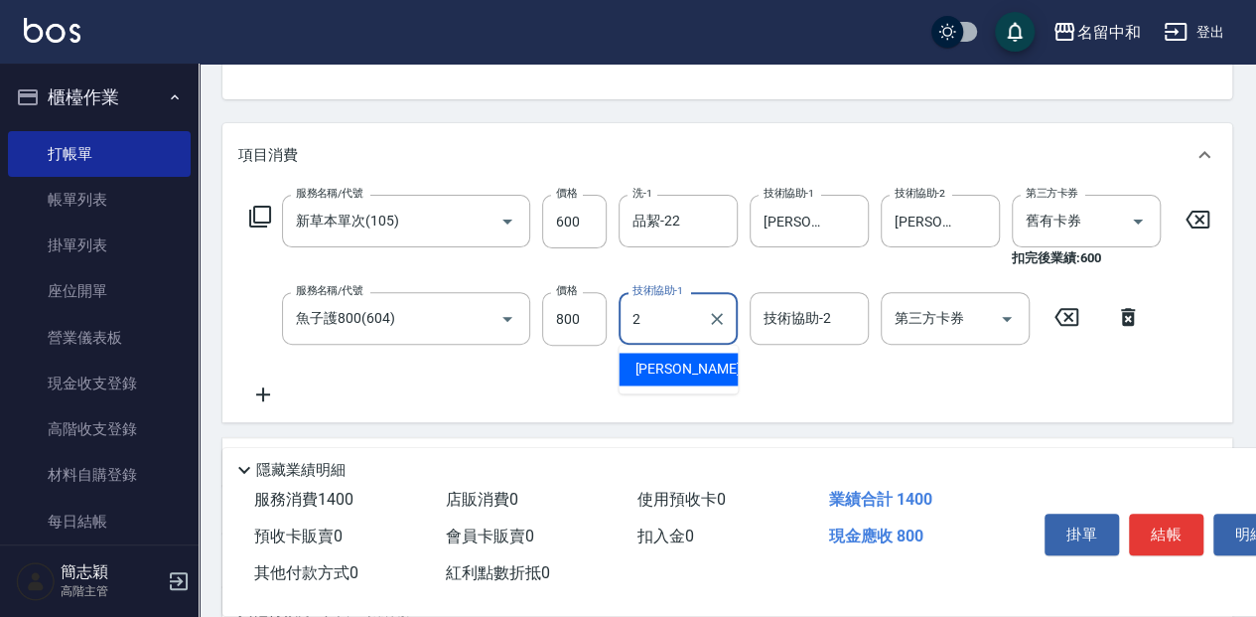
type input "[PERSON_NAME]-2"
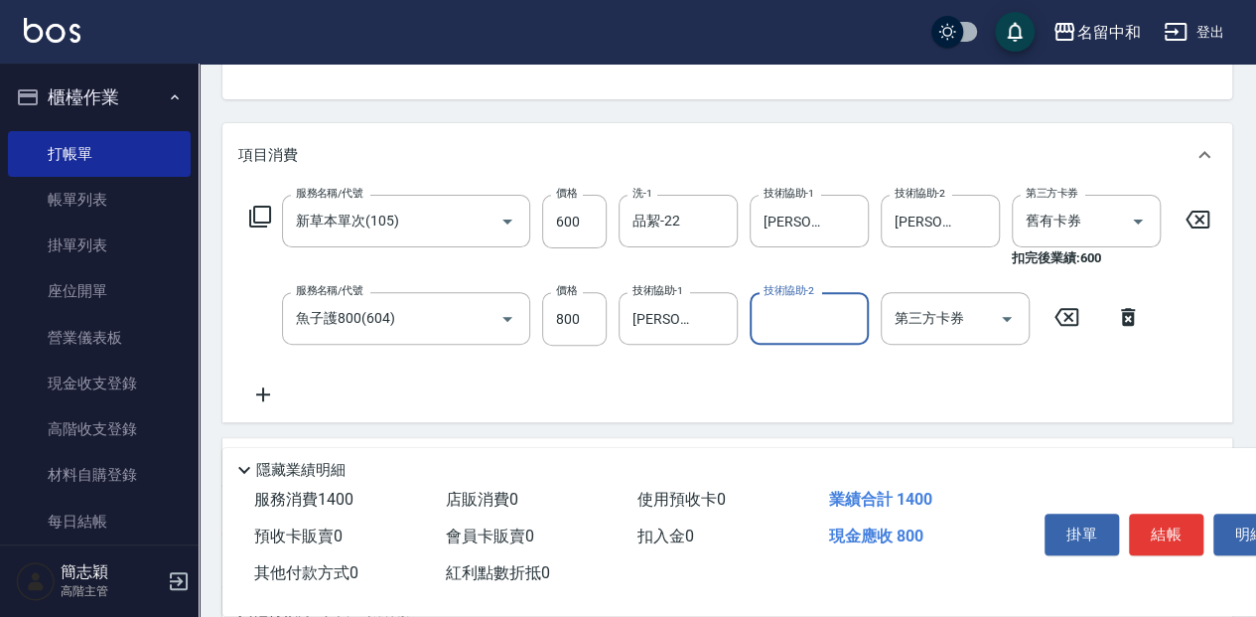
click at [250, 217] on icon at bounding box center [260, 217] width 22 height 22
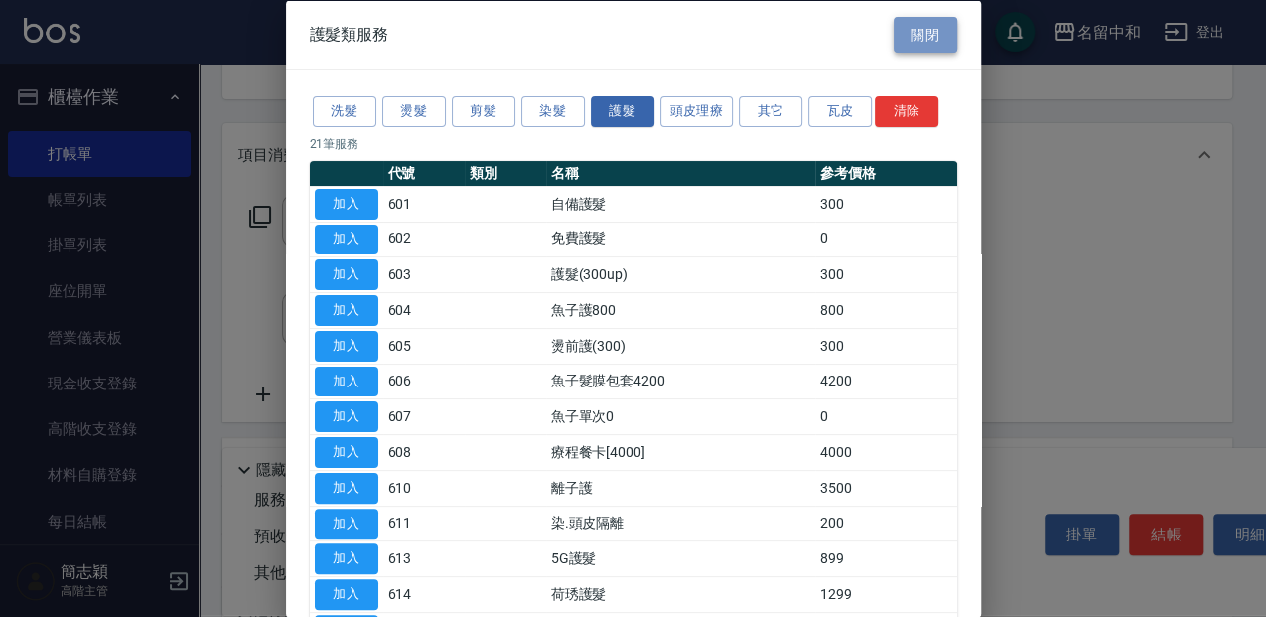
click at [906, 30] on button "關閉" at bounding box center [926, 34] width 64 height 37
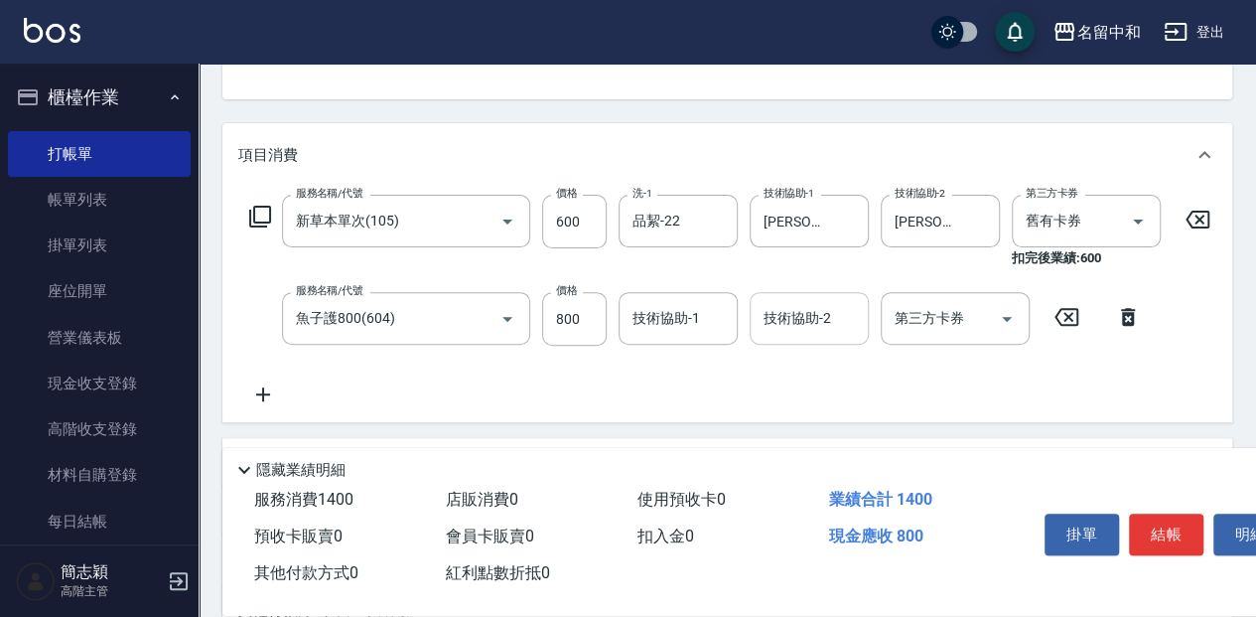
click at [853, 333] on input "技術協助-2" at bounding box center [809, 318] width 101 height 35
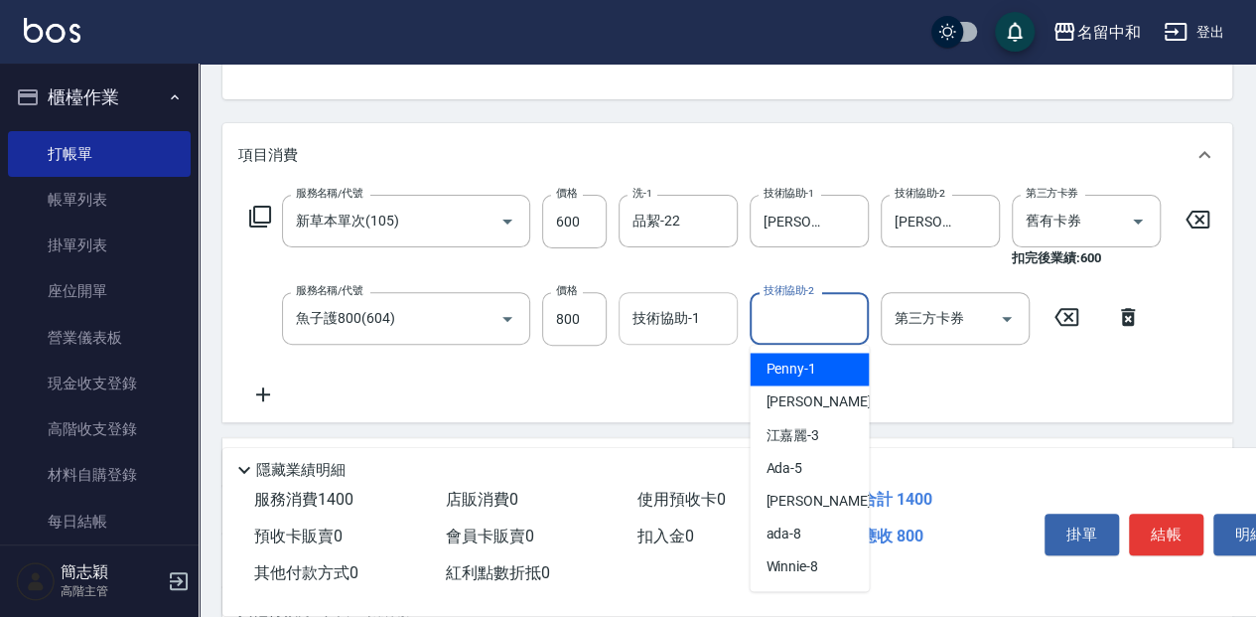
click at [702, 320] on input "技術協助-1" at bounding box center [678, 318] width 101 height 35
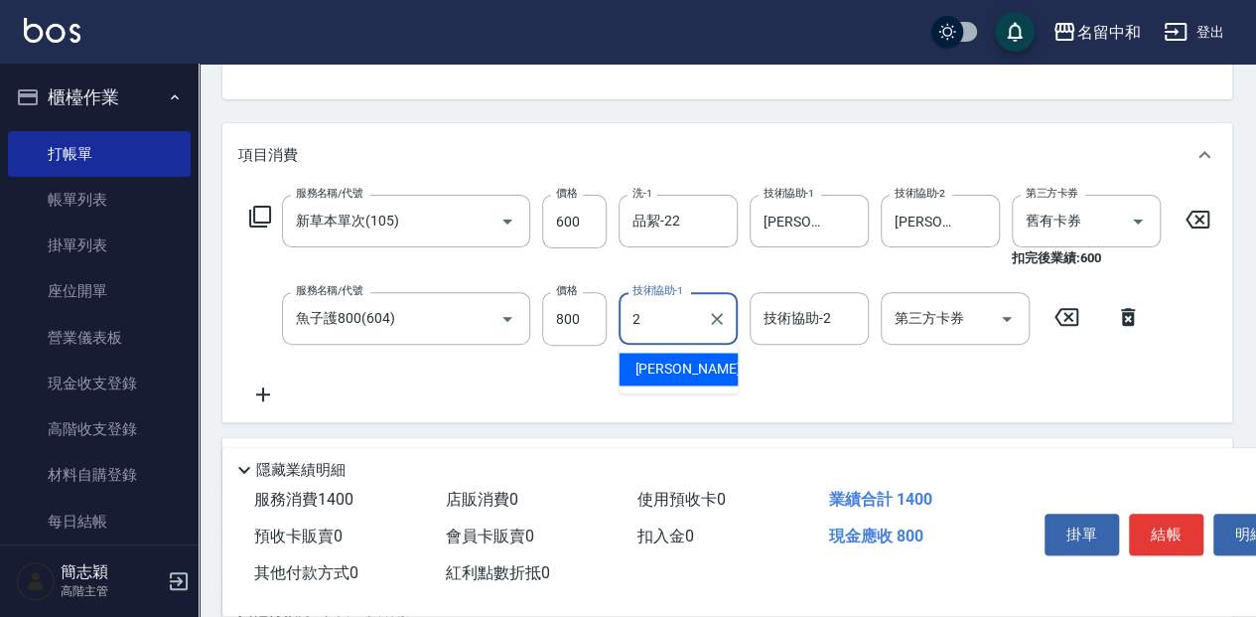
type input "[PERSON_NAME]-2"
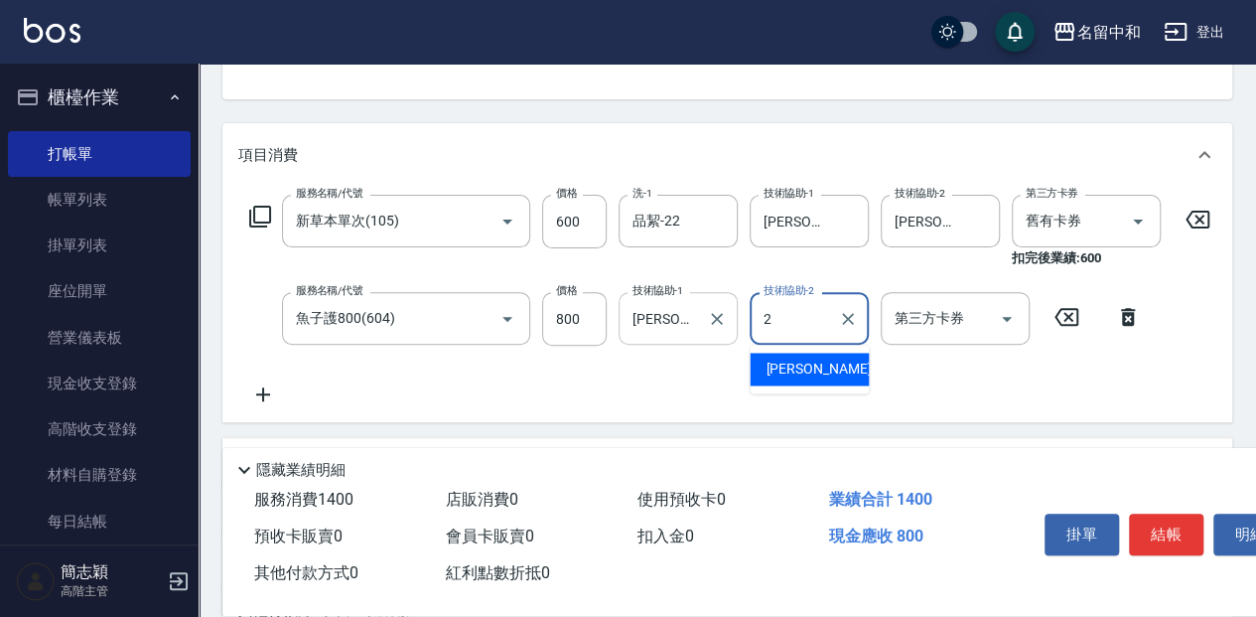
type input "[PERSON_NAME]-2"
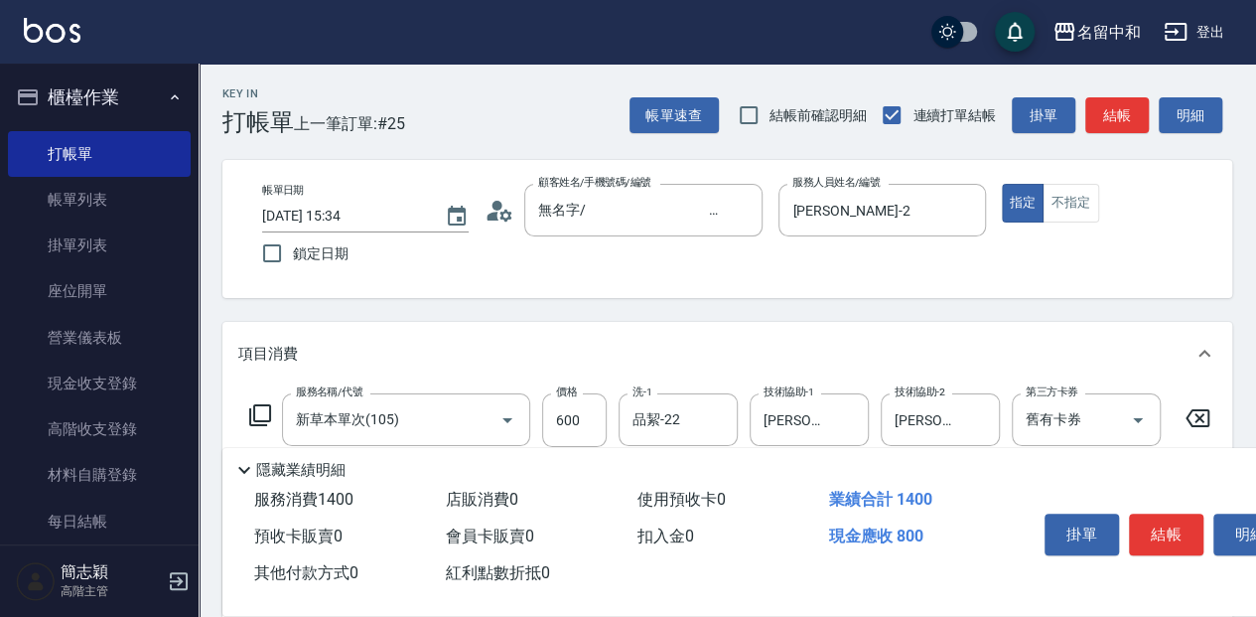
scroll to position [0, 0]
click at [1170, 528] on button "結帳" at bounding box center [1166, 534] width 74 height 42
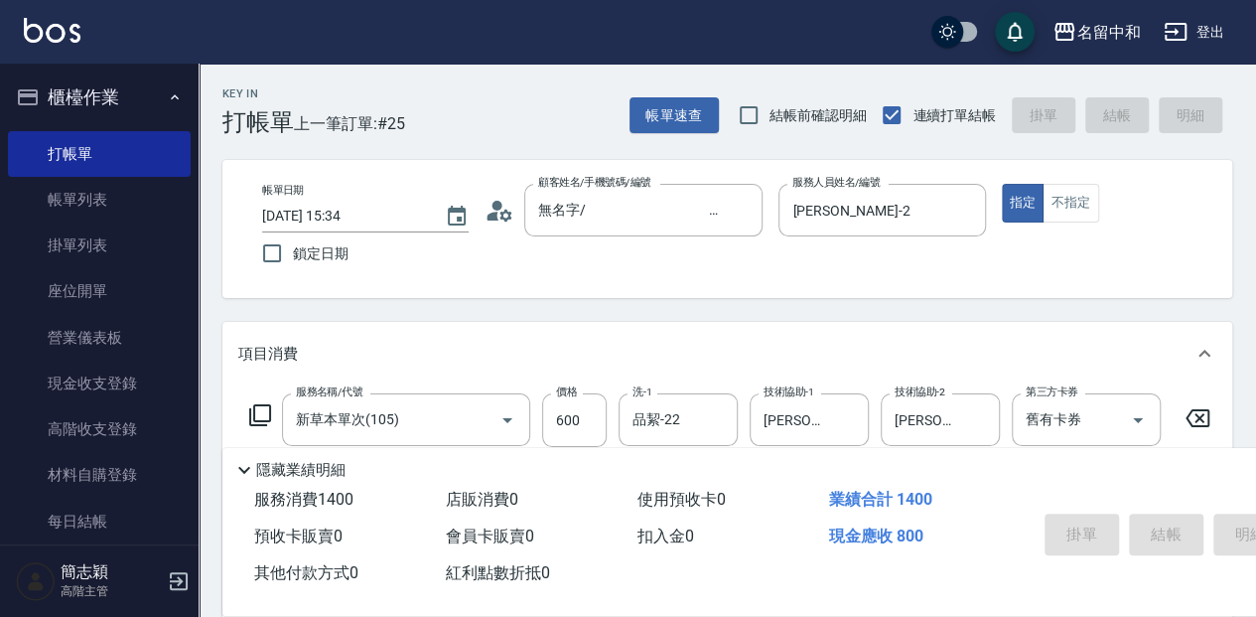
type input "[DATE] 15:36"
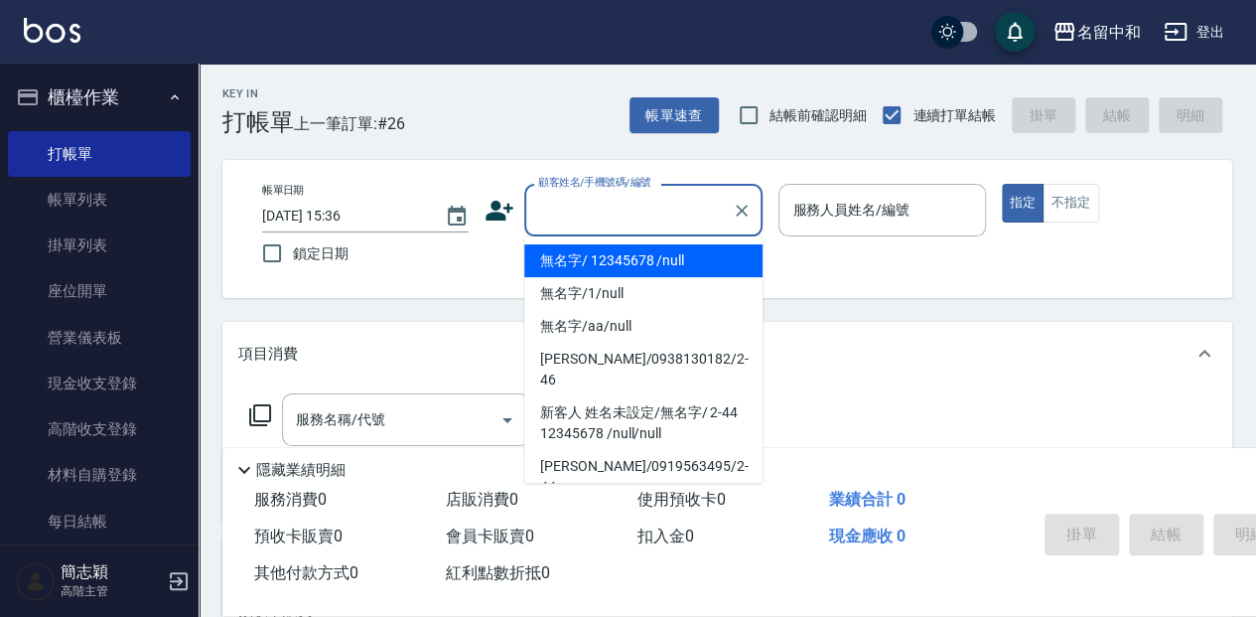
type input "無名字/ 12345678 /null"
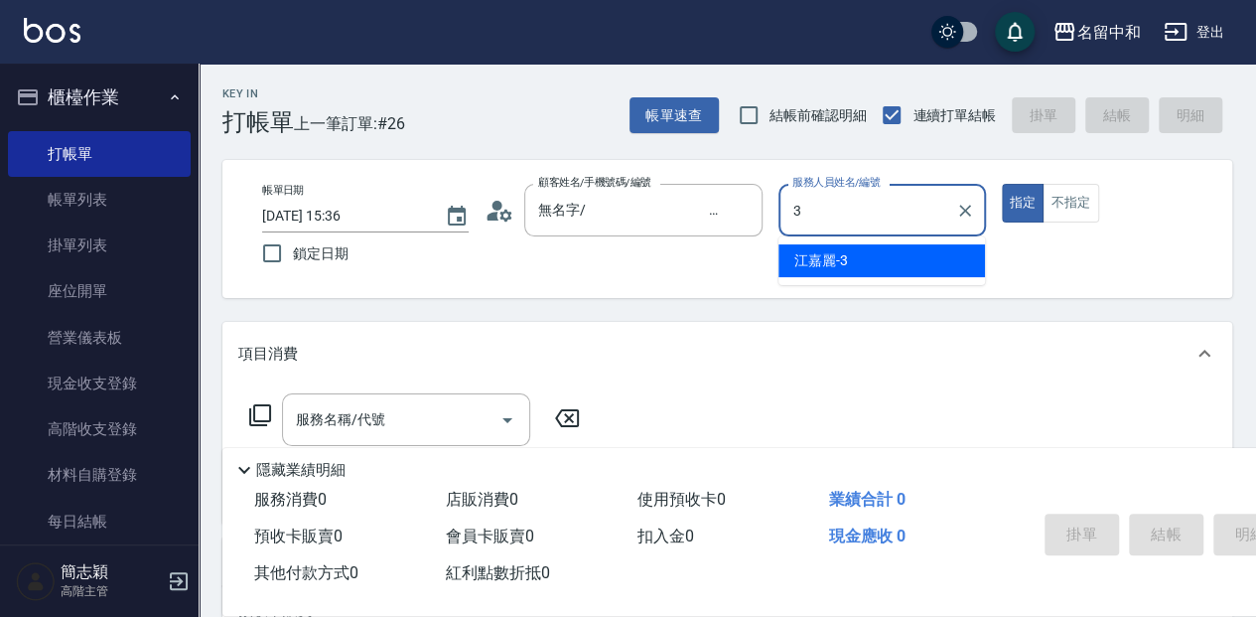
type input "江嘉麗-3"
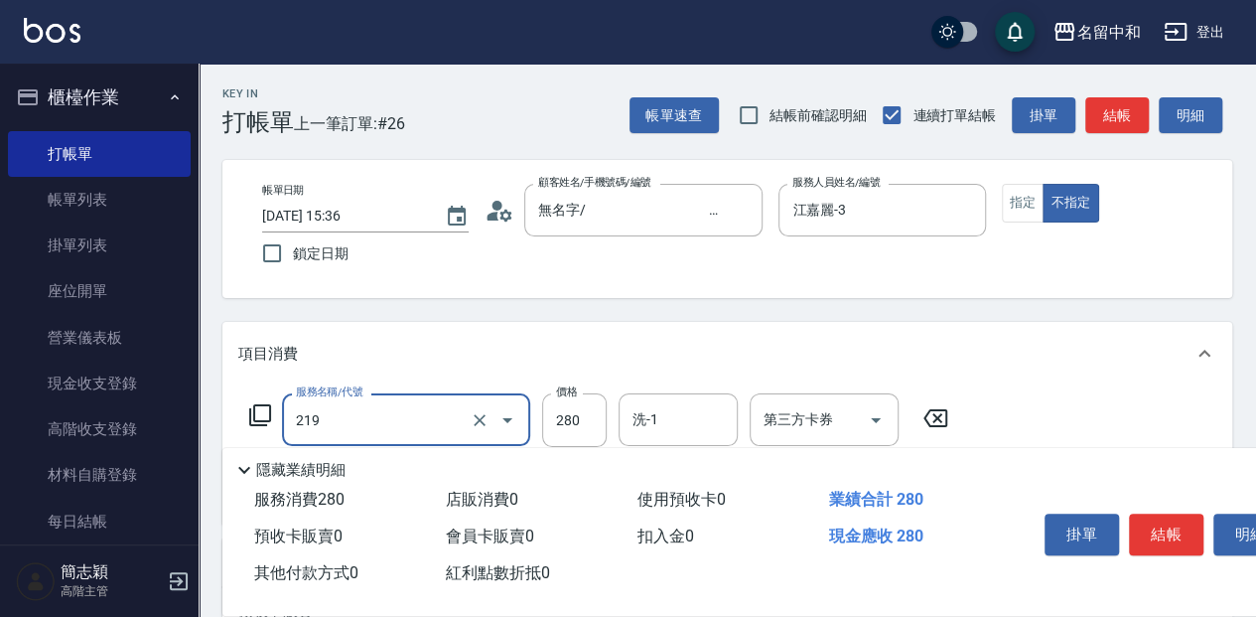
type input "洗髮280(219)"
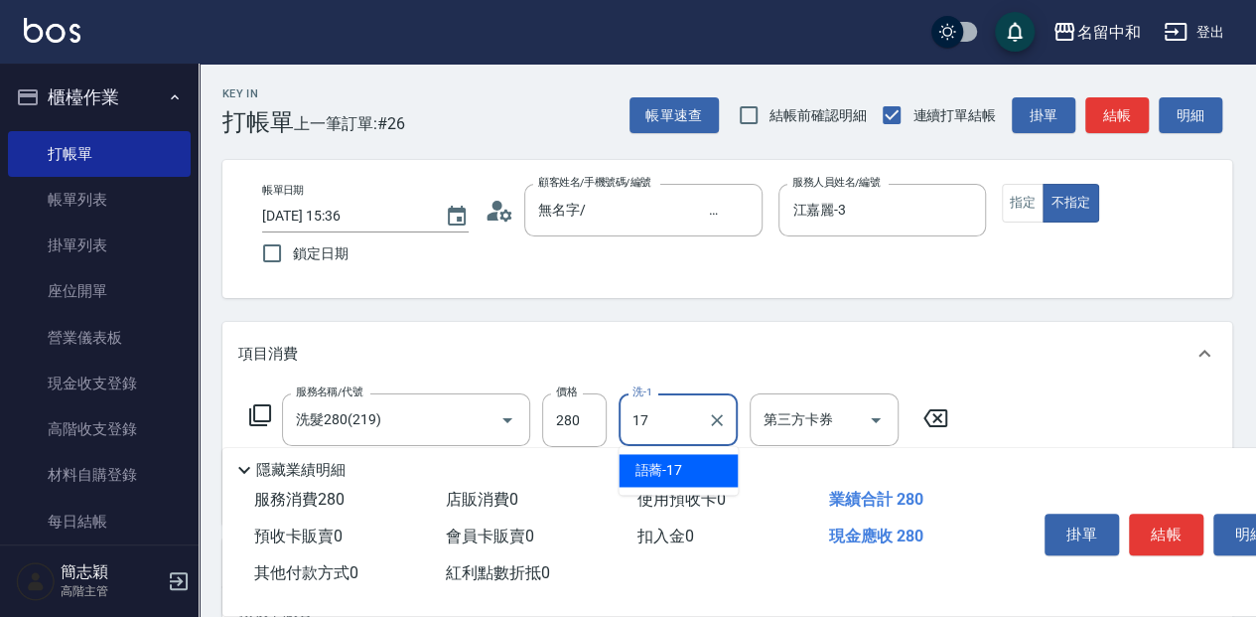
type input "語蕎-17"
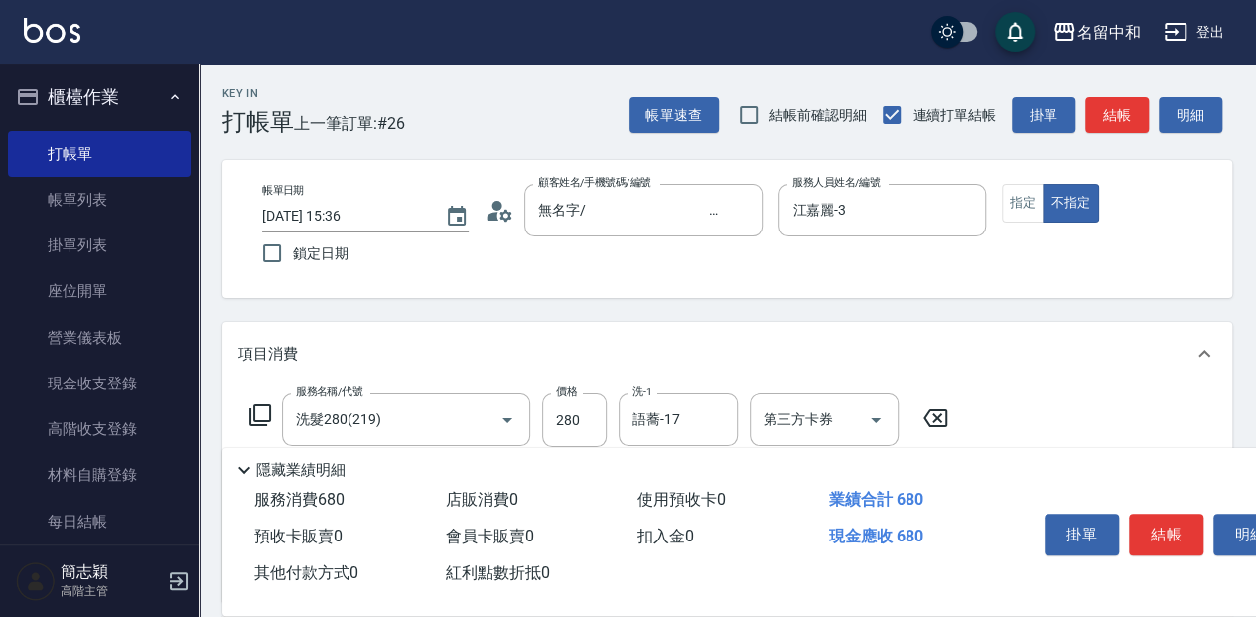
type input "剪髮(400)(401)"
click at [1174, 538] on button "結帳" at bounding box center [1166, 534] width 74 height 42
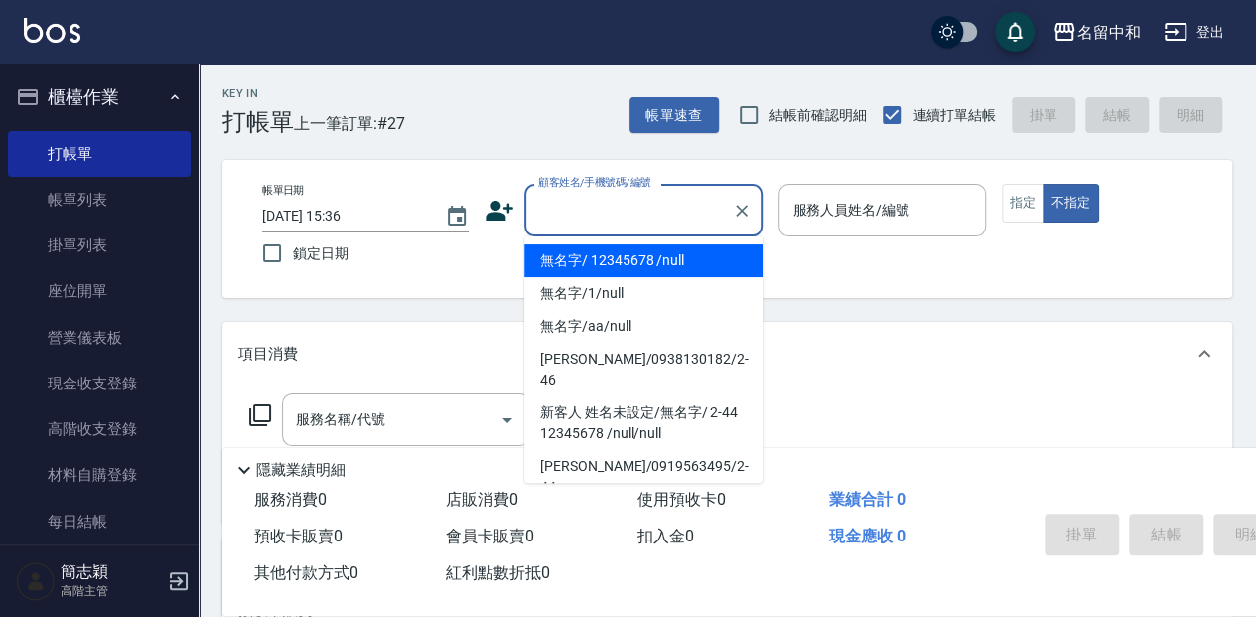
type input "無名字/ 12345678 /null"
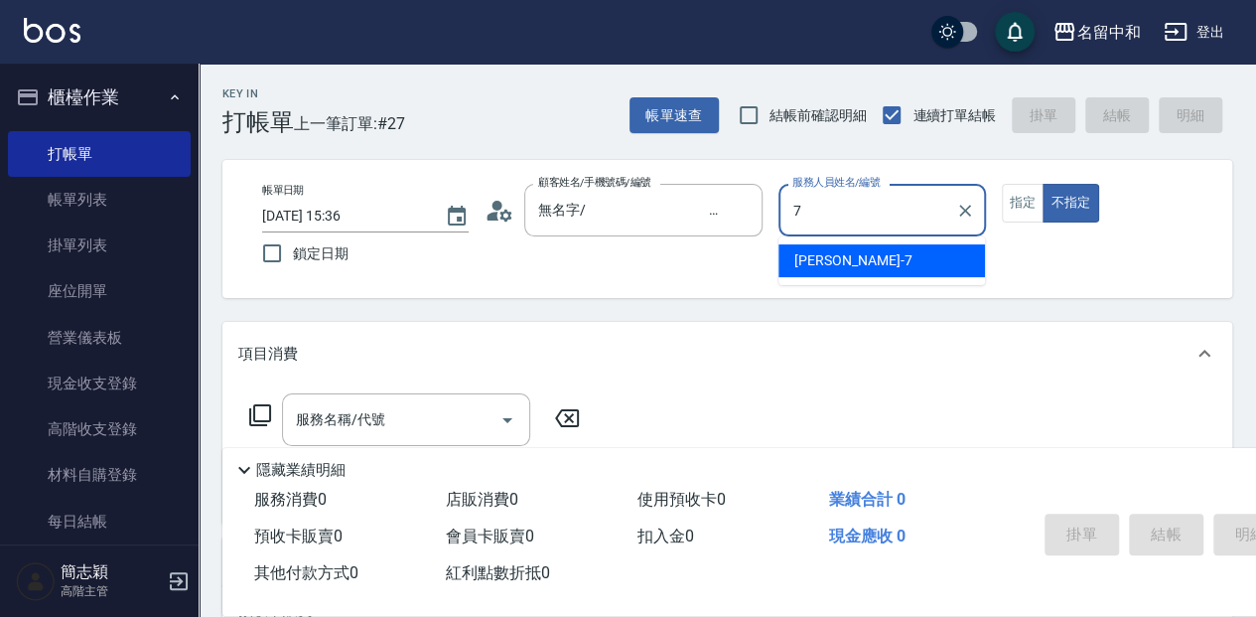
type input "[PERSON_NAME]-7"
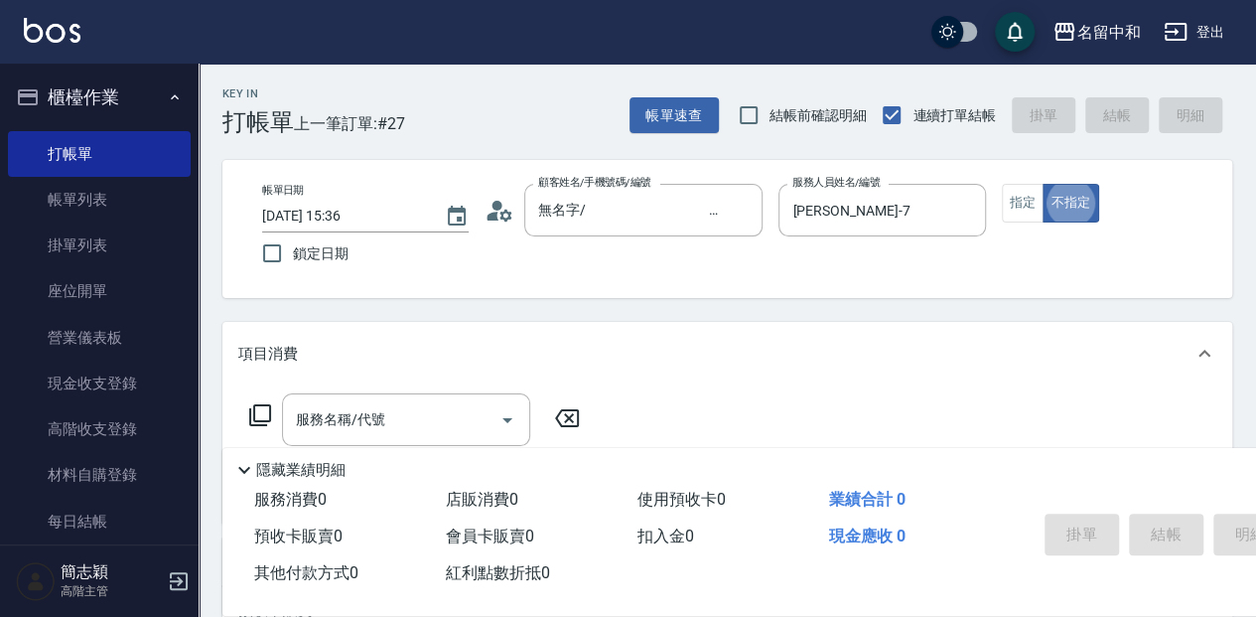
type button "false"
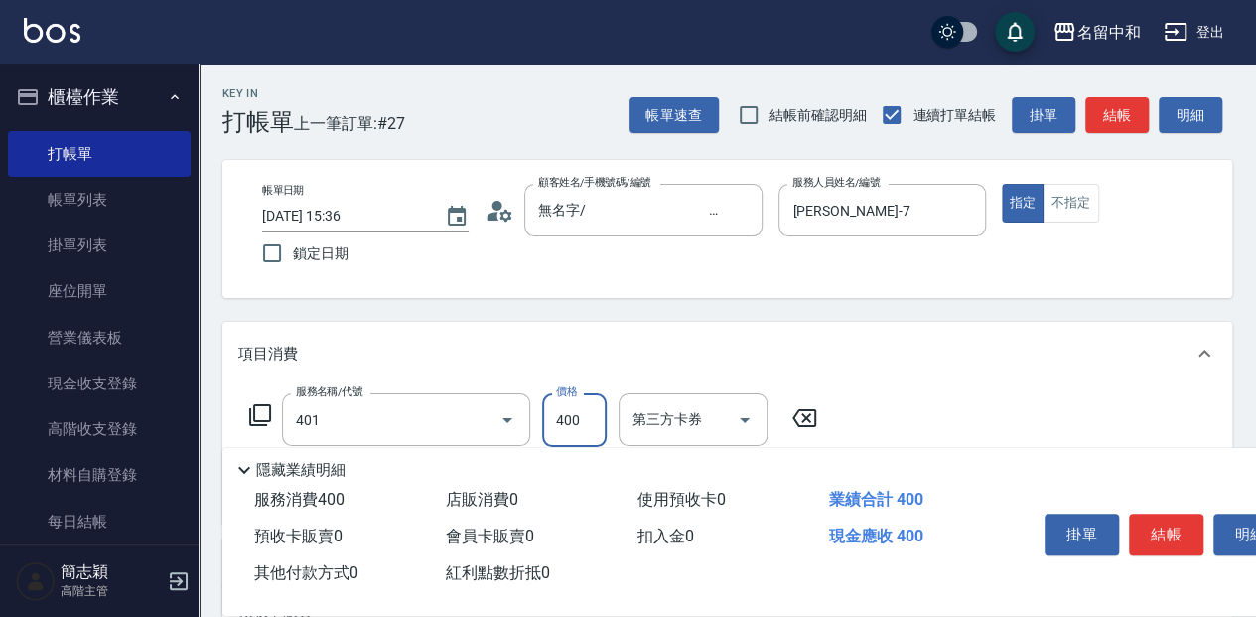
type input "剪髮(400)(401)"
type input "450"
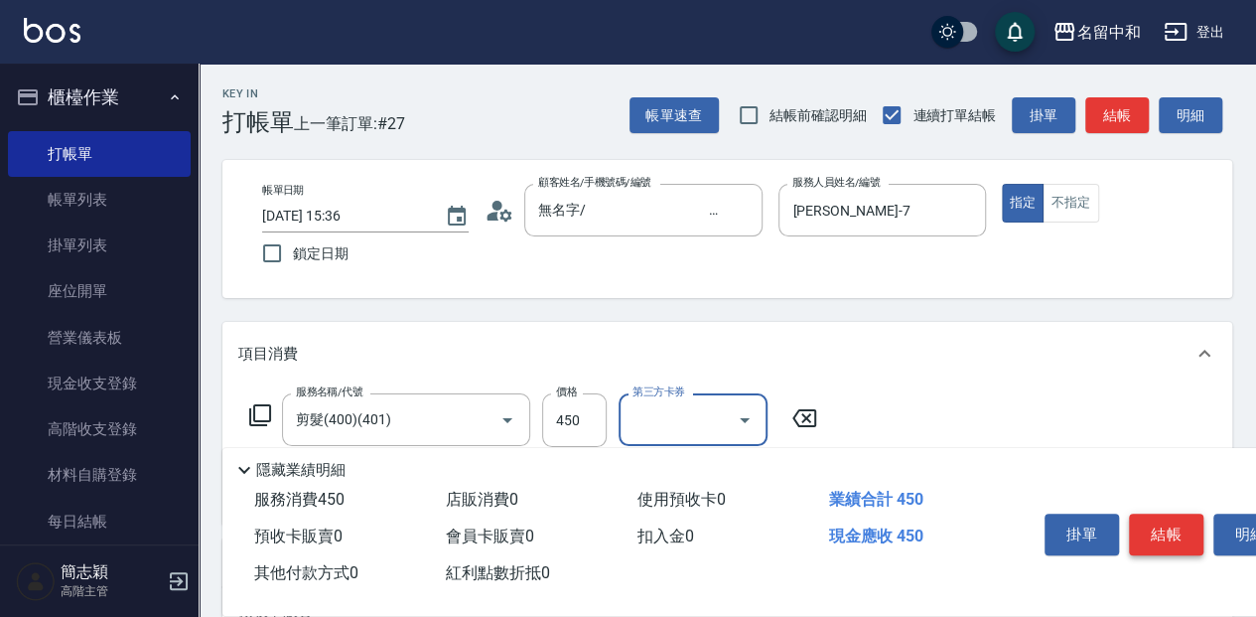
click at [1172, 537] on button "結帳" at bounding box center [1166, 534] width 74 height 42
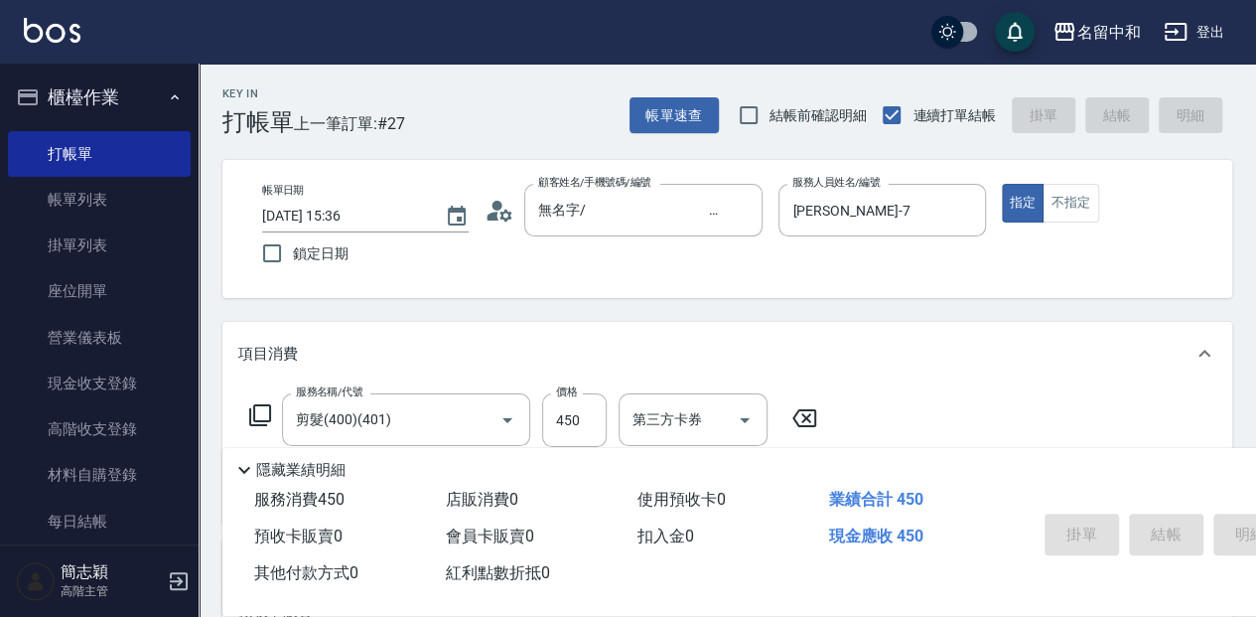
type input "[DATE] 15:37"
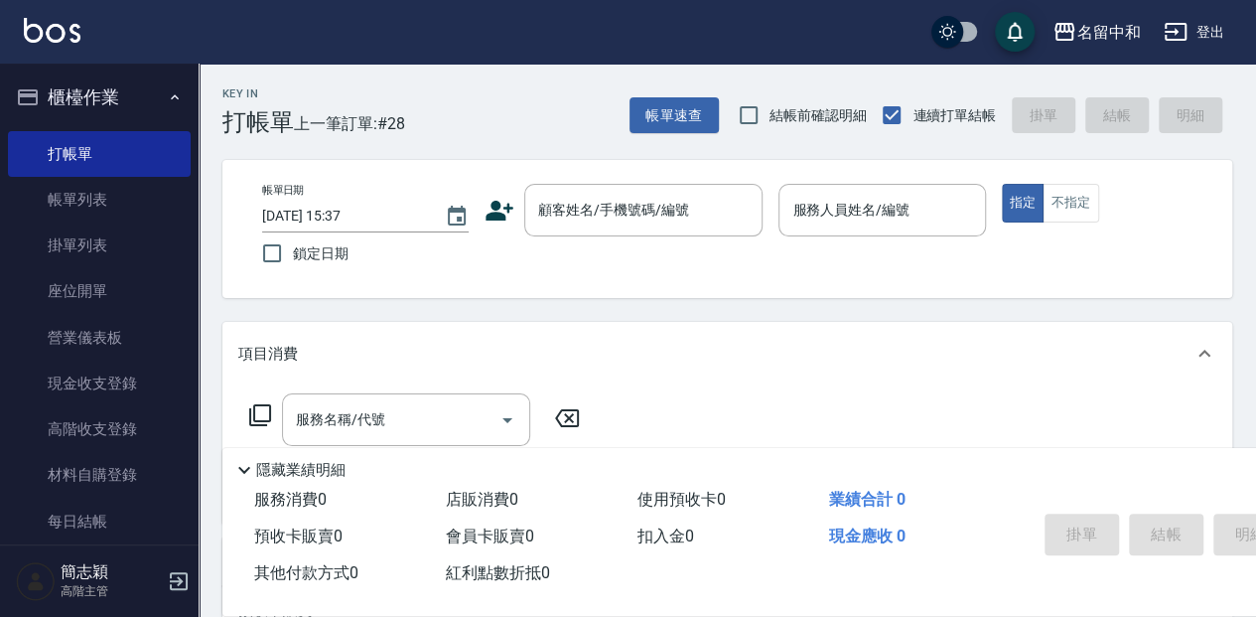
click at [474, 107] on div "Key In 打帳單 上一筆訂單:#28 帳單速查 結帳前確認明細 連續打單結帳 掛單 結帳 明細" at bounding box center [716, 100] width 1034 height 73
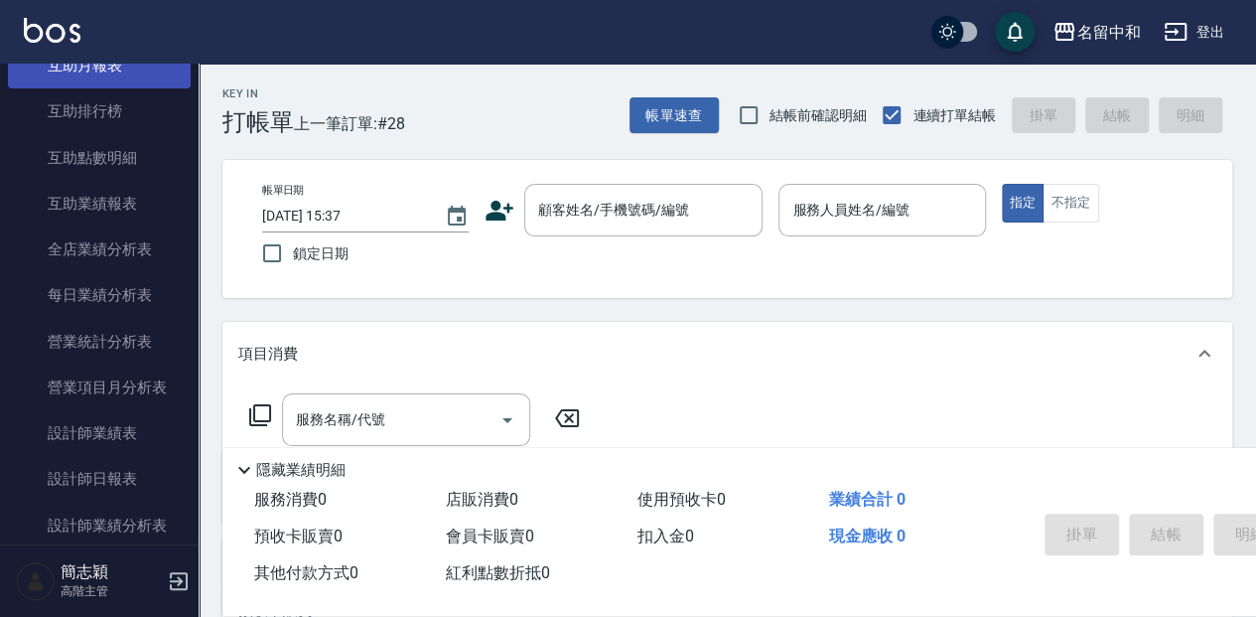
scroll to position [1059, 0]
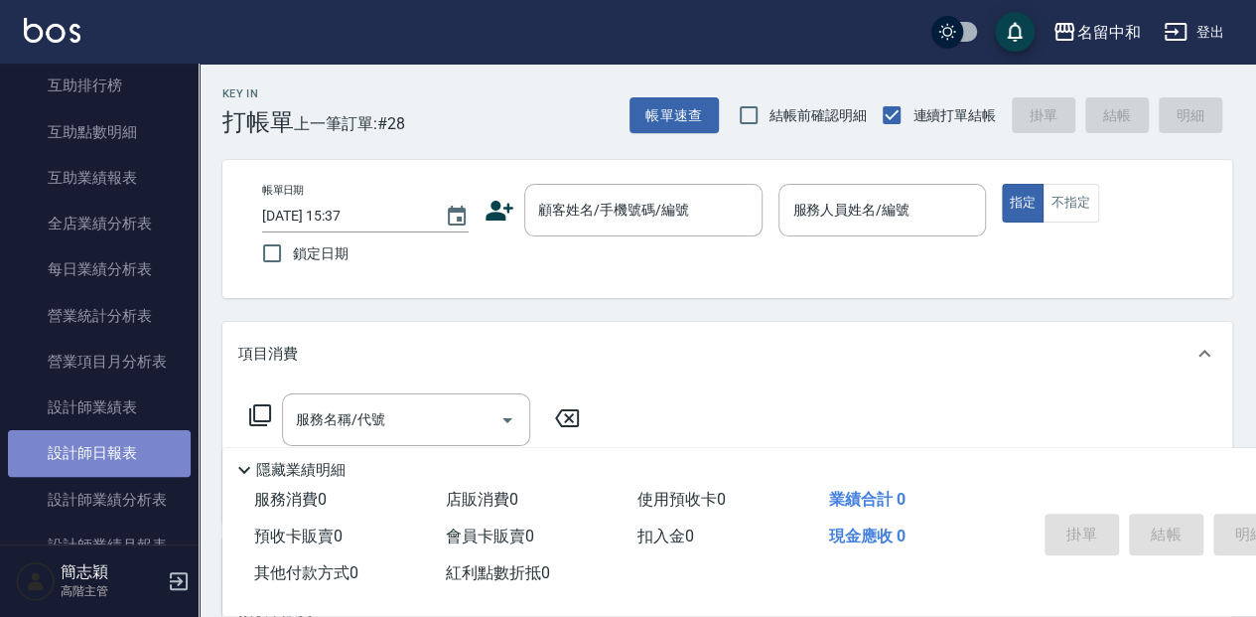
click at [163, 446] on link "設計師日報表" at bounding box center [99, 453] width 183 height 46
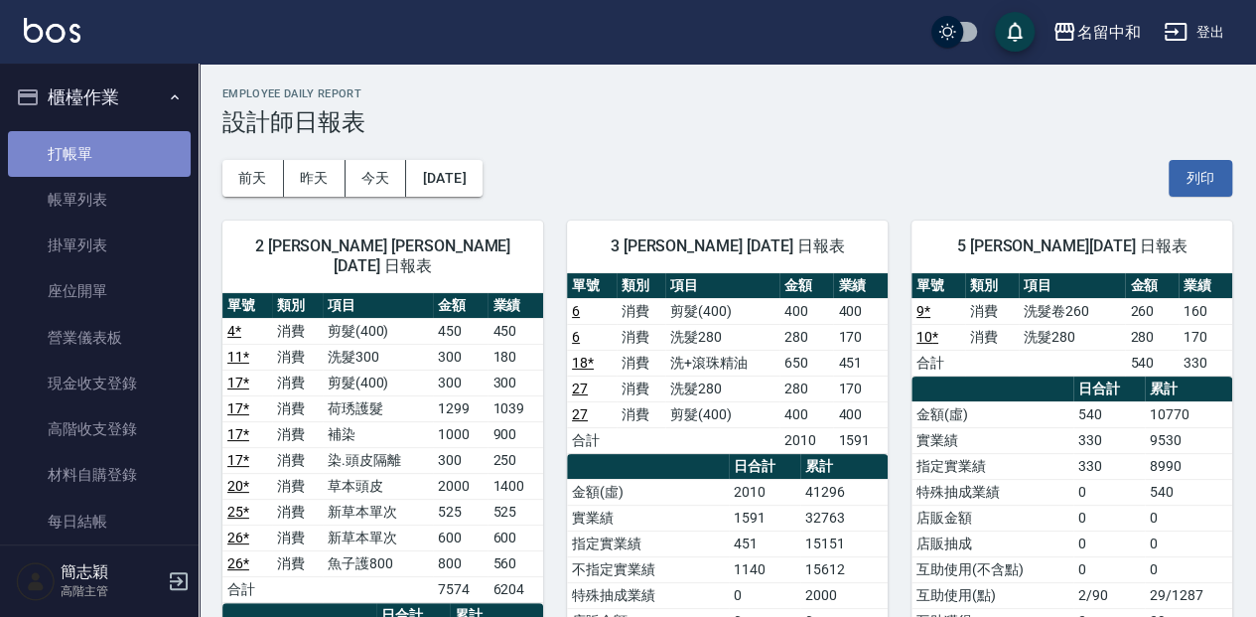
click at [107, 159] on link "打帳單" at bounding box center [99, 154] width 183 height 46
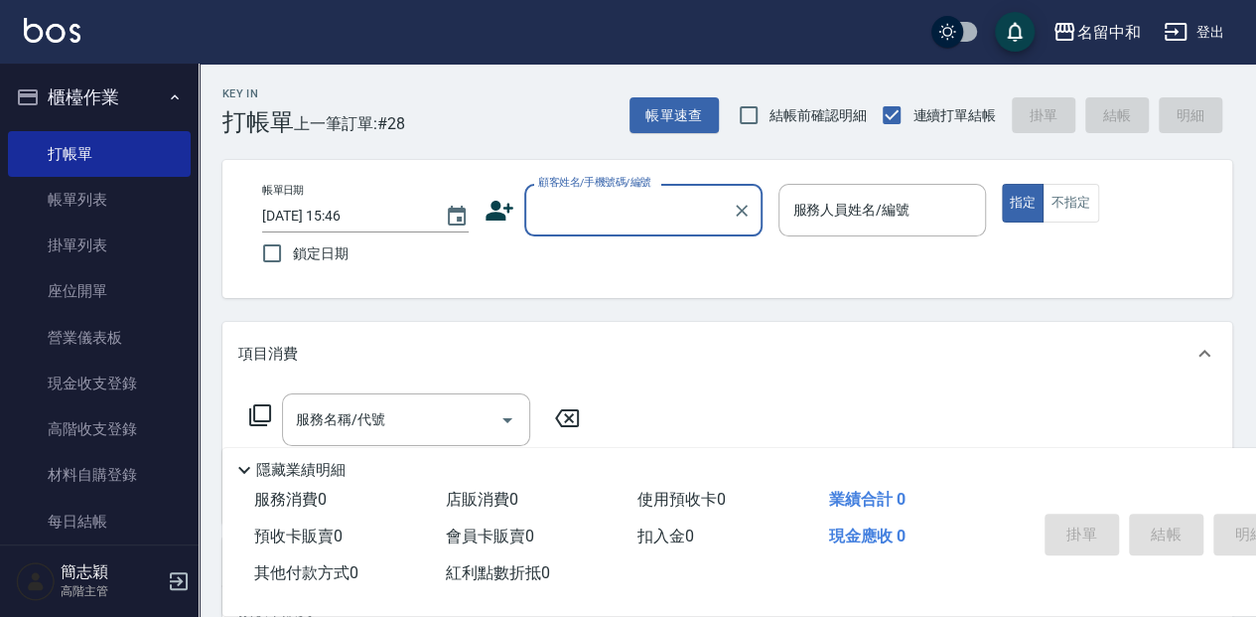
click at [559, 214] on input "顧客姓名/手機號碼/編號" at bounding box center [628, 210] width 191 height 35
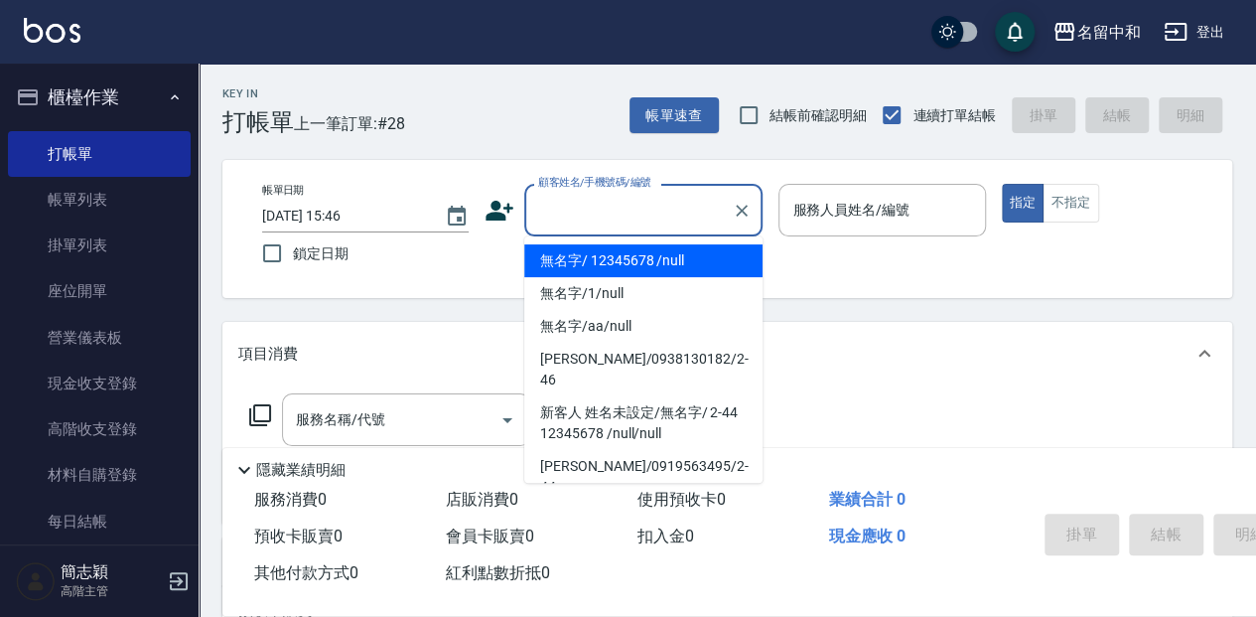
click at [626, 262] on li "無名字/ 12345678 /null" at bounding box center [643, 260] width 238 height 33
type input "無名字/ 12345678 /null"
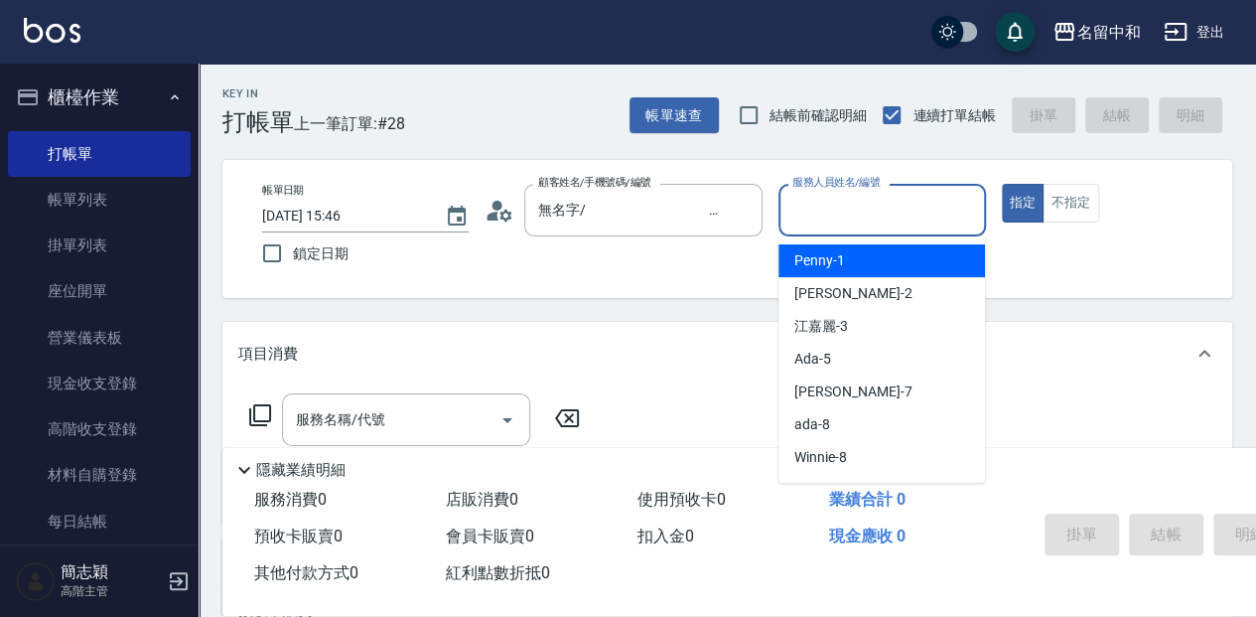
click at [852, 215] on input "服務人員姓名/編號" at bounding box center [882, 210] width 189 height 35
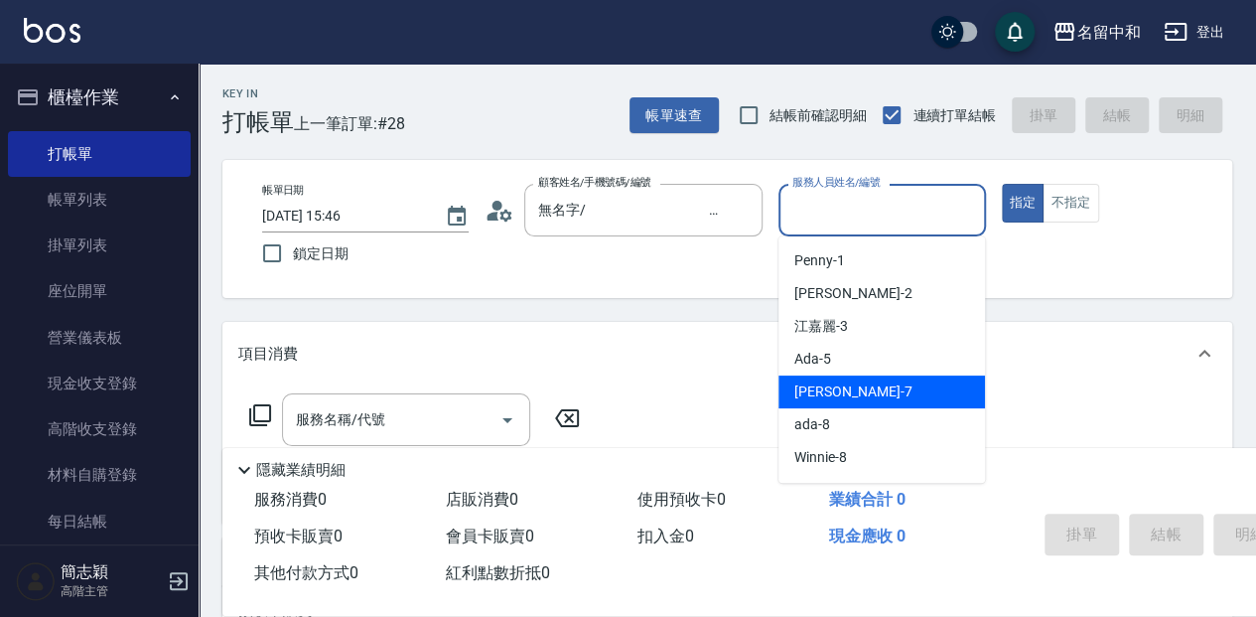
click at [850, 383] on span "[PERSON_NAME] -7" at bounding box center [853, 391] width 117 height 21
type input "[PERSON_NAME]-7"
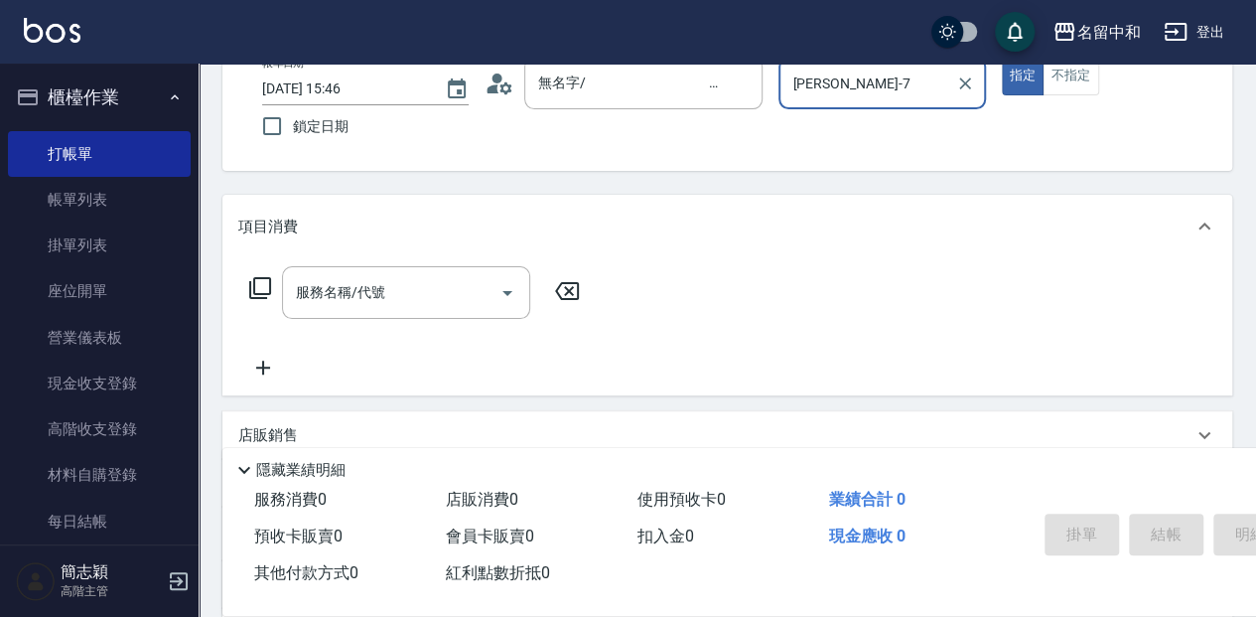
scroll to position [132, 0]
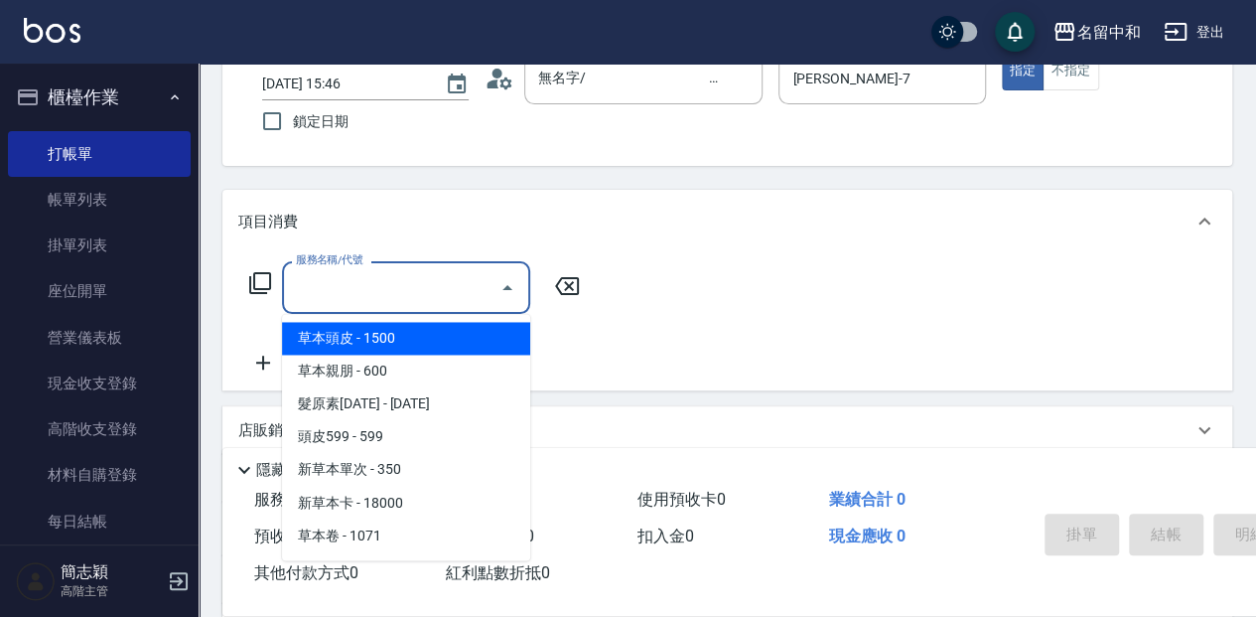
click at [395, 295] on input "服務名稱/代號" at bounding box center [391, 287] width 201 height 35
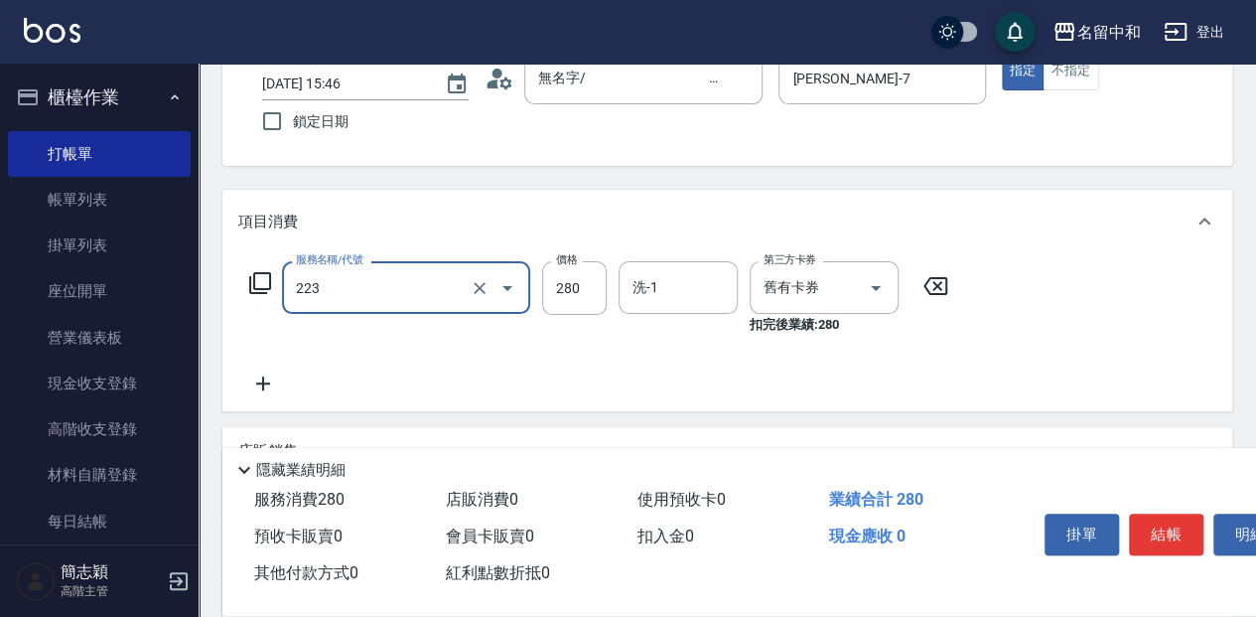
type input "洗髮卷280(223)"
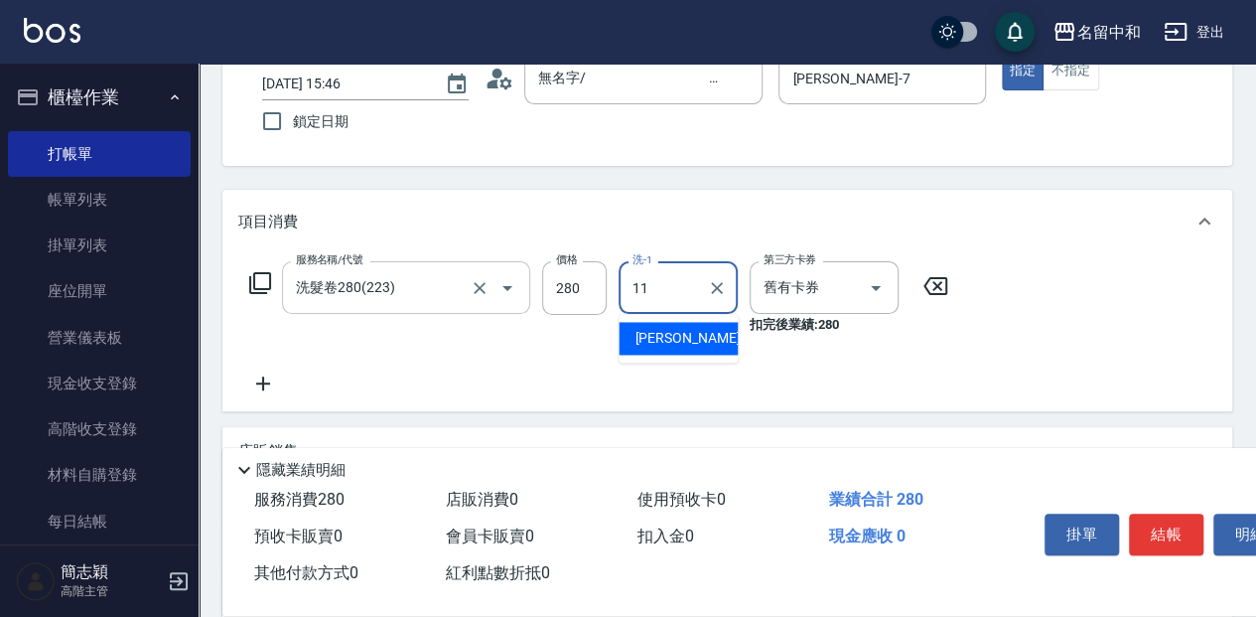
type input "家綸-11"
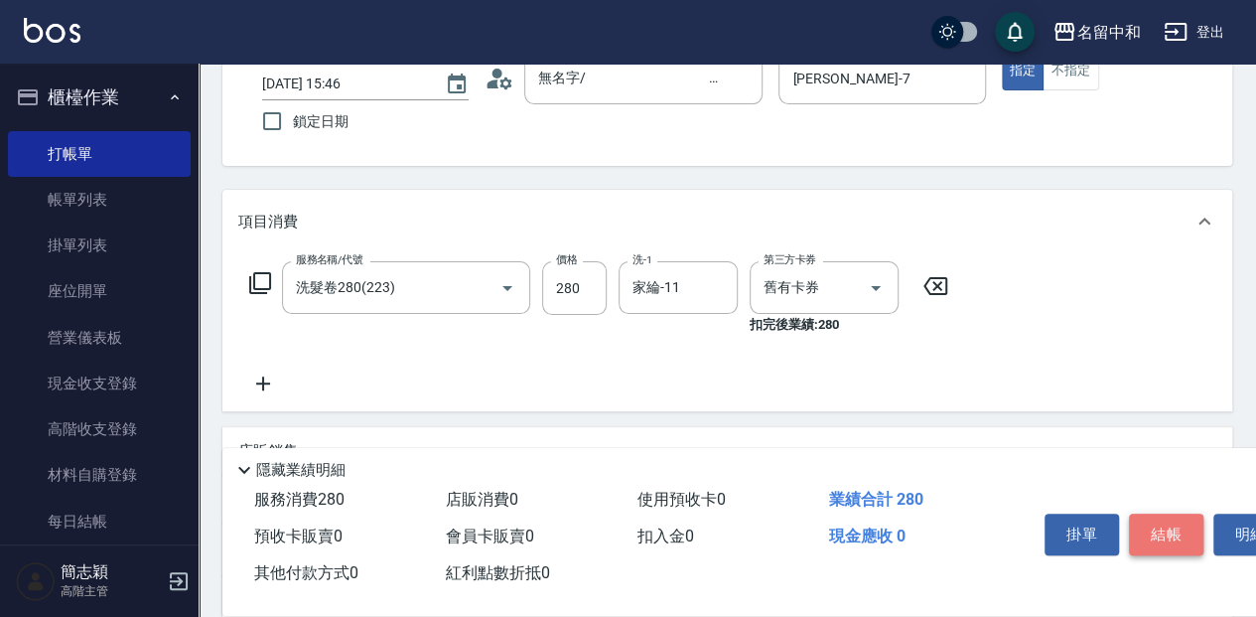
click at [1146, 518] on button "結帳" at bounding box center [1166, 534] width 74 height 42
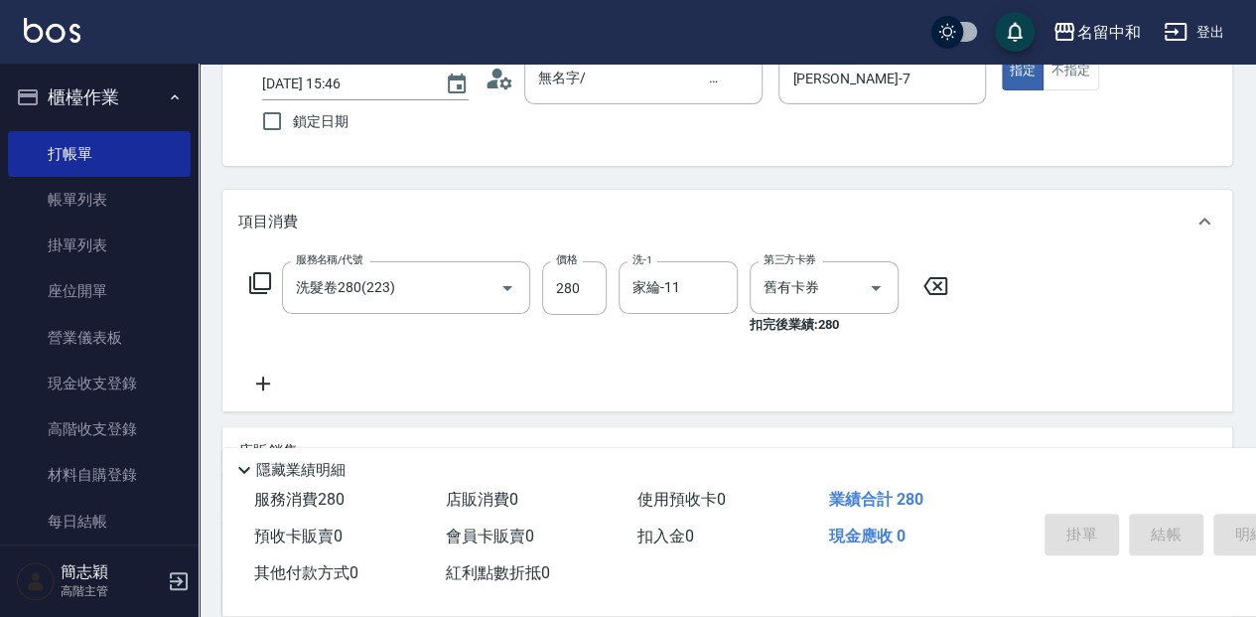
type input "[DATE] 16:13"
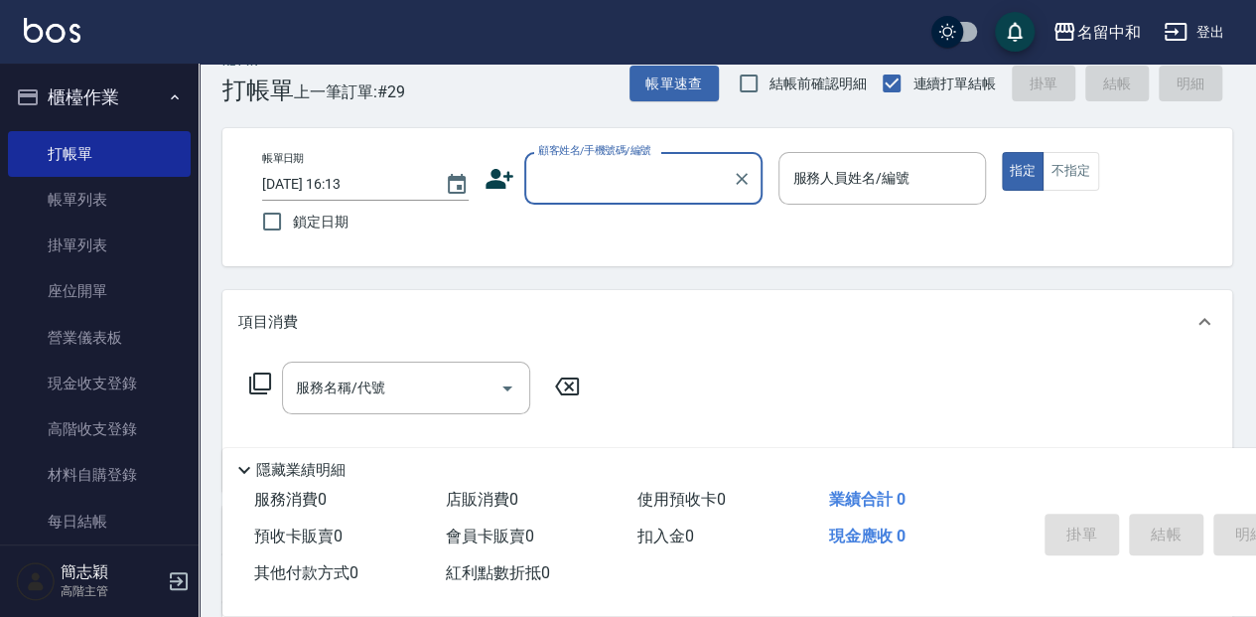
scroll to position [0, 0]
